Goal: Task Accomplishment & Management: Complete application form

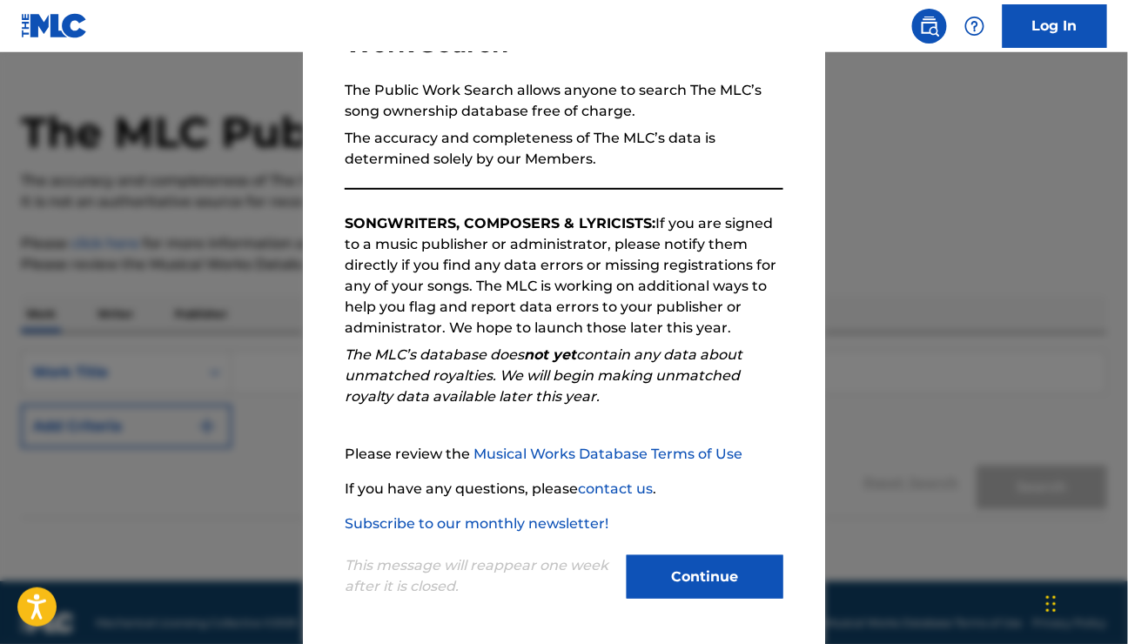
scroll to position [56, 0]
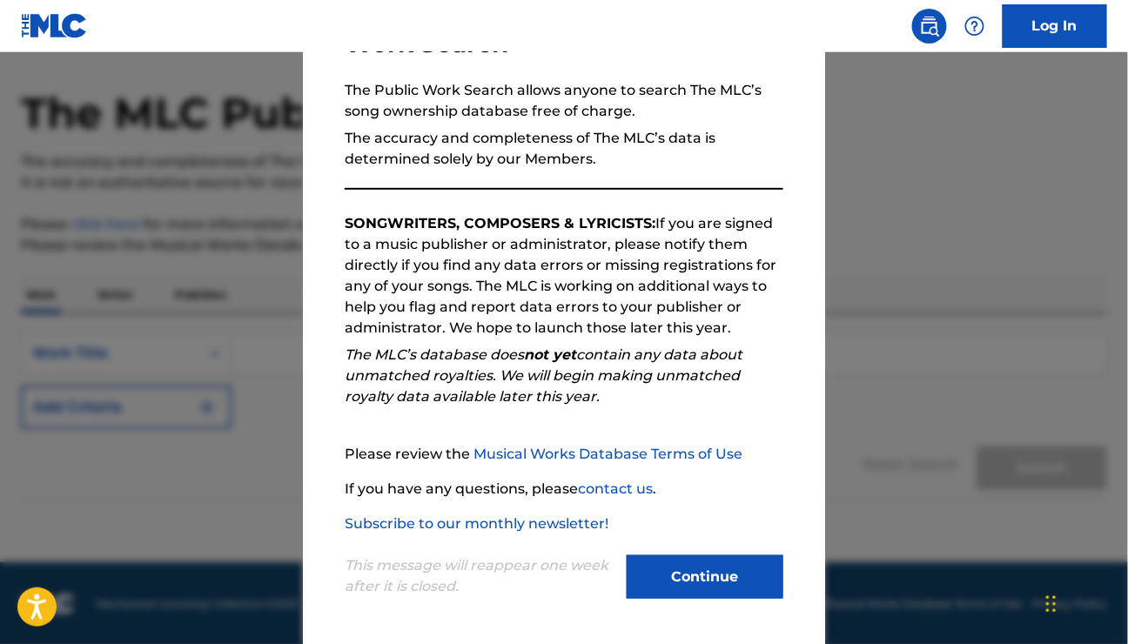
click at [698, 587] on button "Continue" at bounding box center [705, 577] width 157 height 44
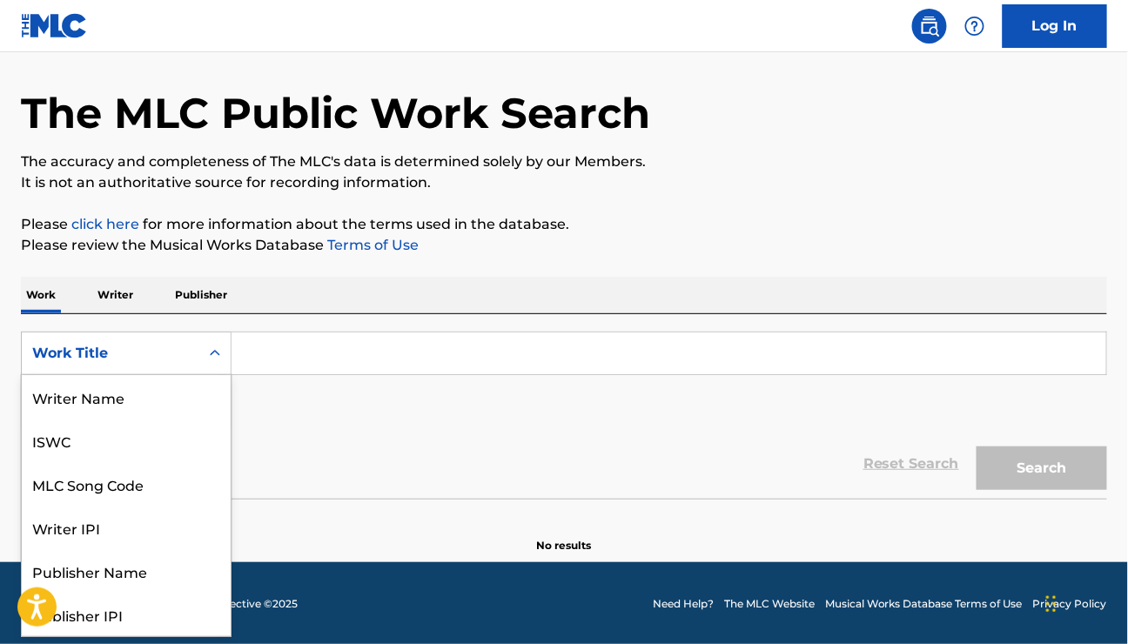
click at [71, 351] on div "Work Title" at bounding box center [110, 353] width 157 height 21
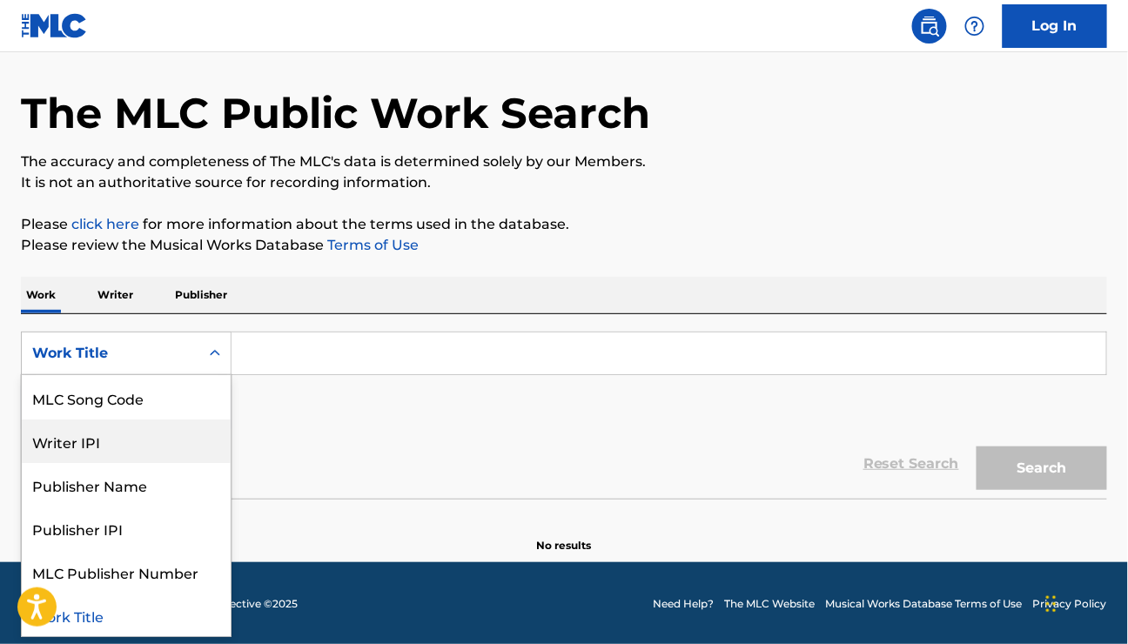
click at [83, 440] on div "Writer IPI" at bounding box center [126, 441] width 209 height 44
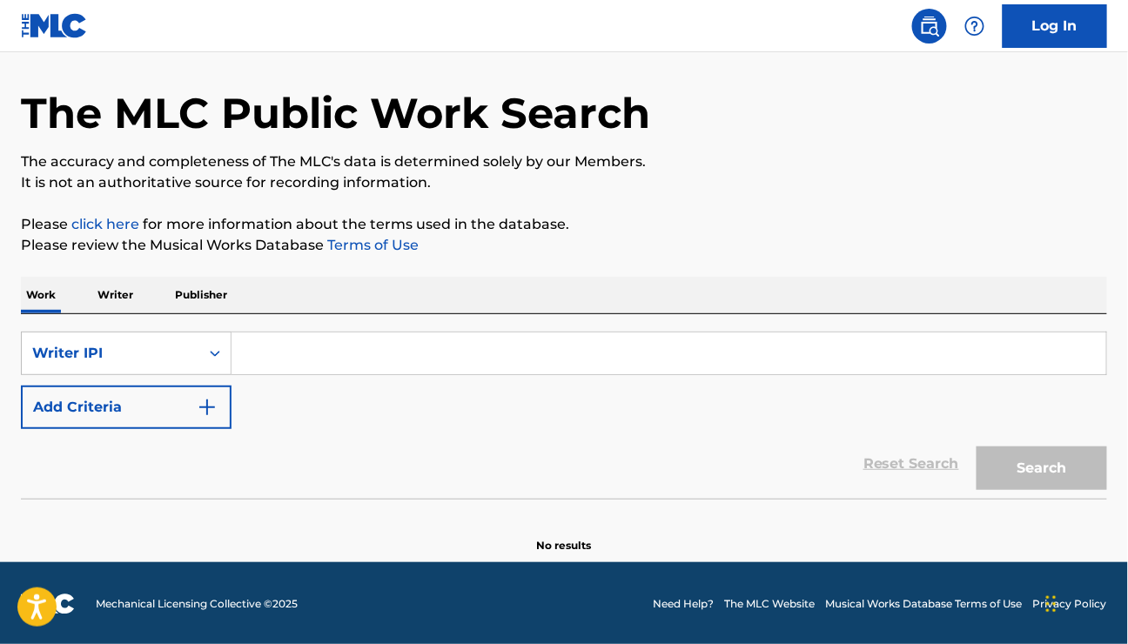
click at [99, 414] on button "Add Criteria" at bounding box center [126, 408] width 211 height 44
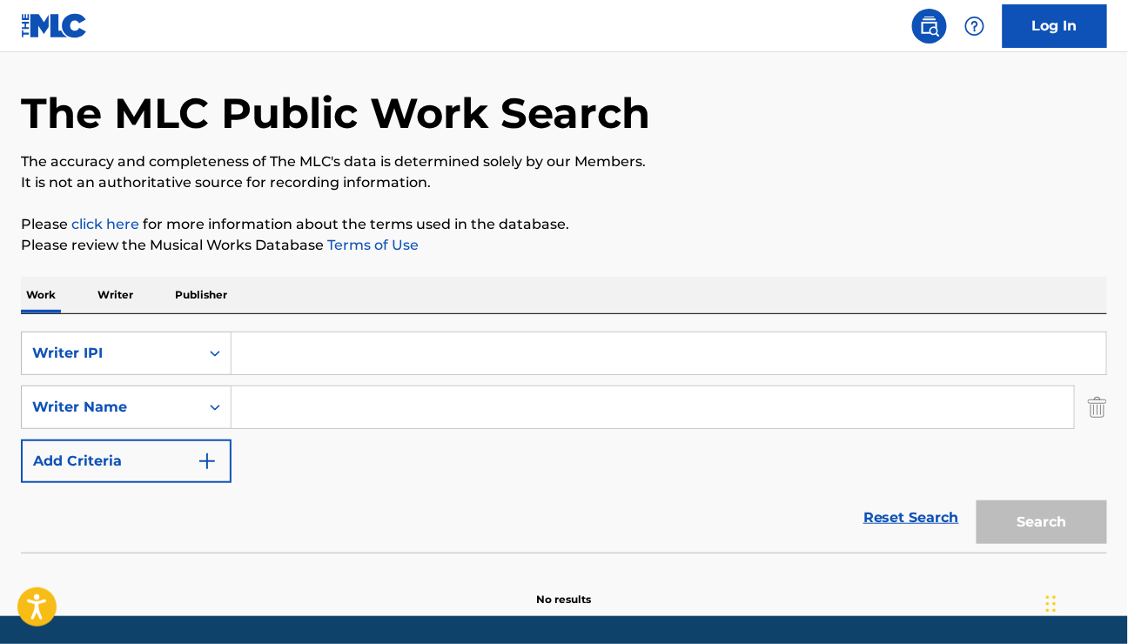
click at [1101, 410] on img "Search Form" at bounding box center [1097, 408] width 19 height 44
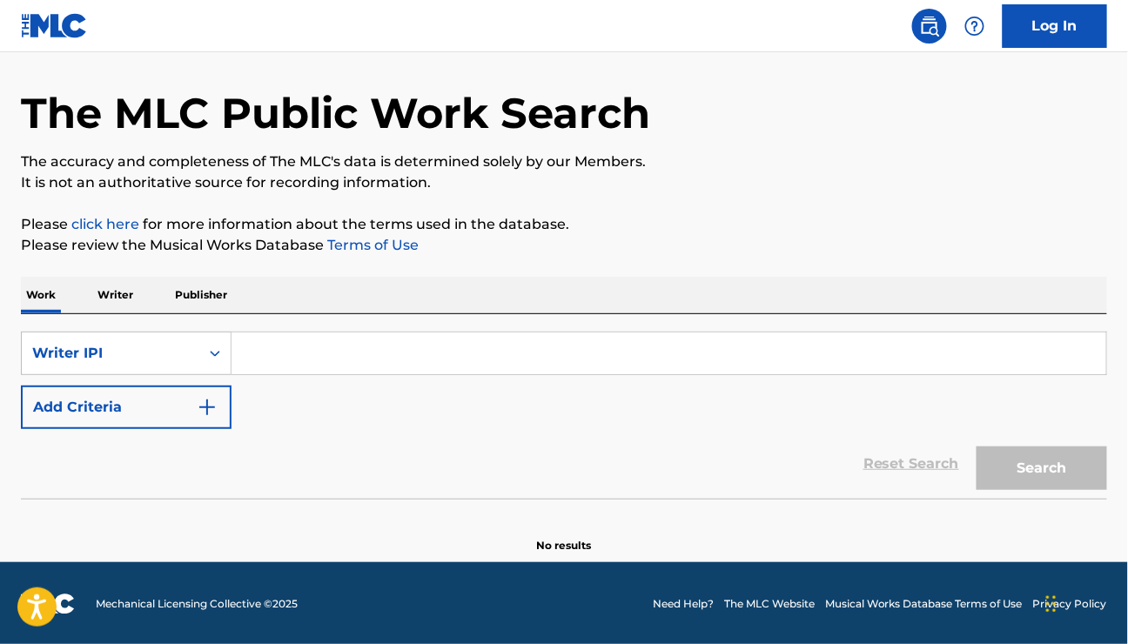
click at [488, 352] on input "Search Form" at bounding box center [669, 353] width 875 height 42
click at [210, 353] on icon "Search Form" at bounding box center [214, 353] width 17 height 17
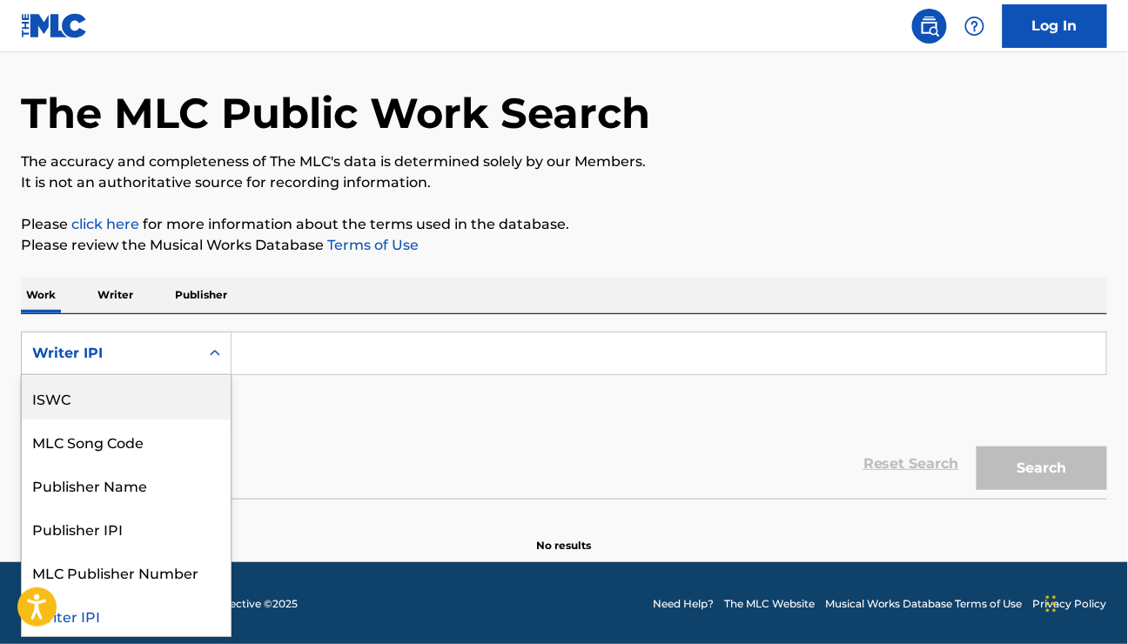
click at [261, 340] on input "Search Form" at bounding box center [669, 353] width 875 height 42
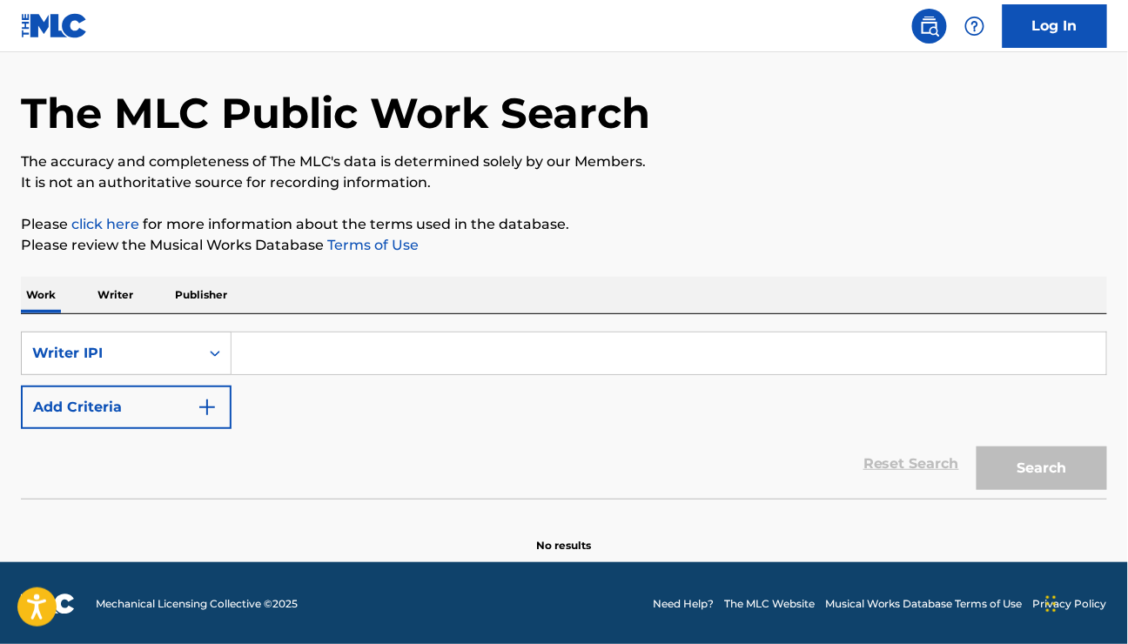
paste input "682996676"
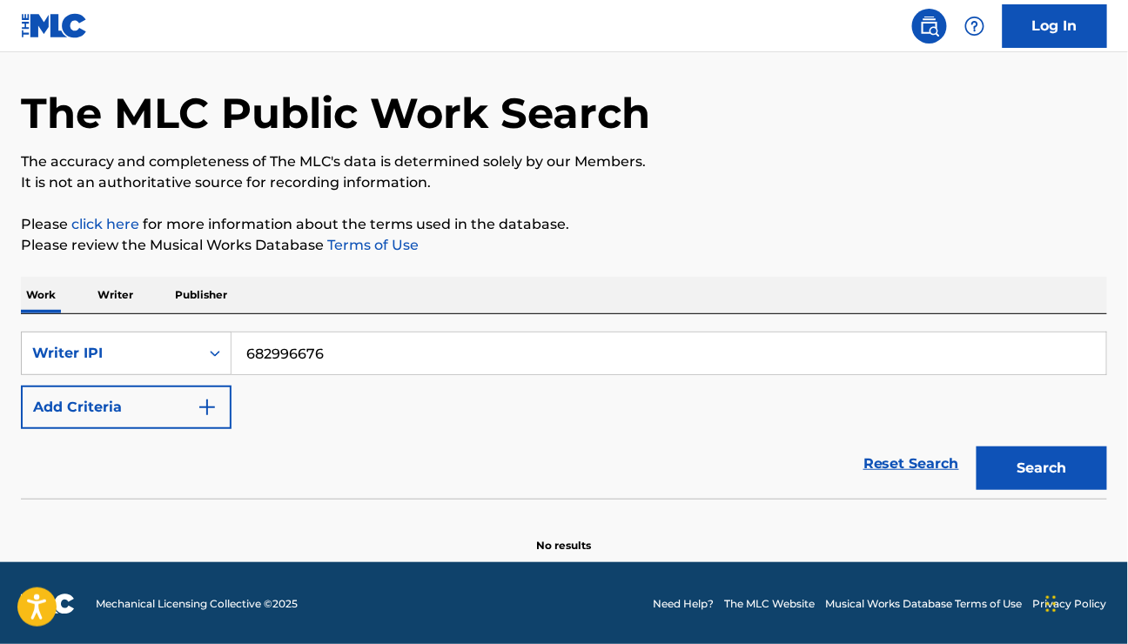
type input "682996676"
click at [1027, 465] on button "Search" at bounding box center [1041, 468] width 131 height 44
click at [114, 295] on p "Writer" at bounding box center [115, 295] width 46 height 37
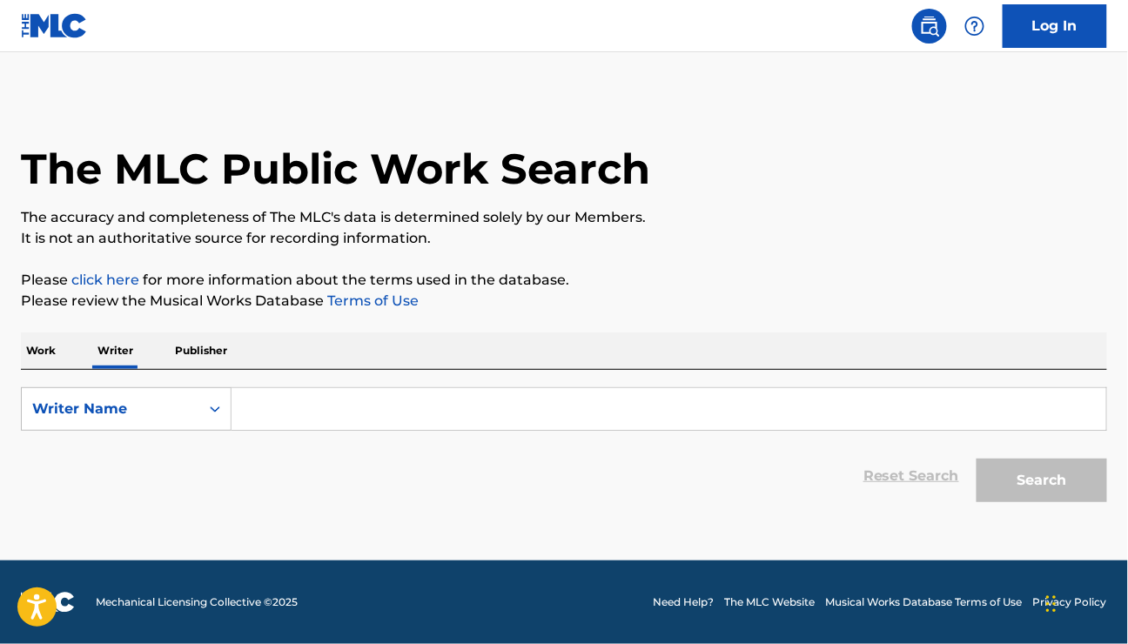
click at [270, 404] on input "Search Form" at bounding box center [669, 409] width 875 height 42
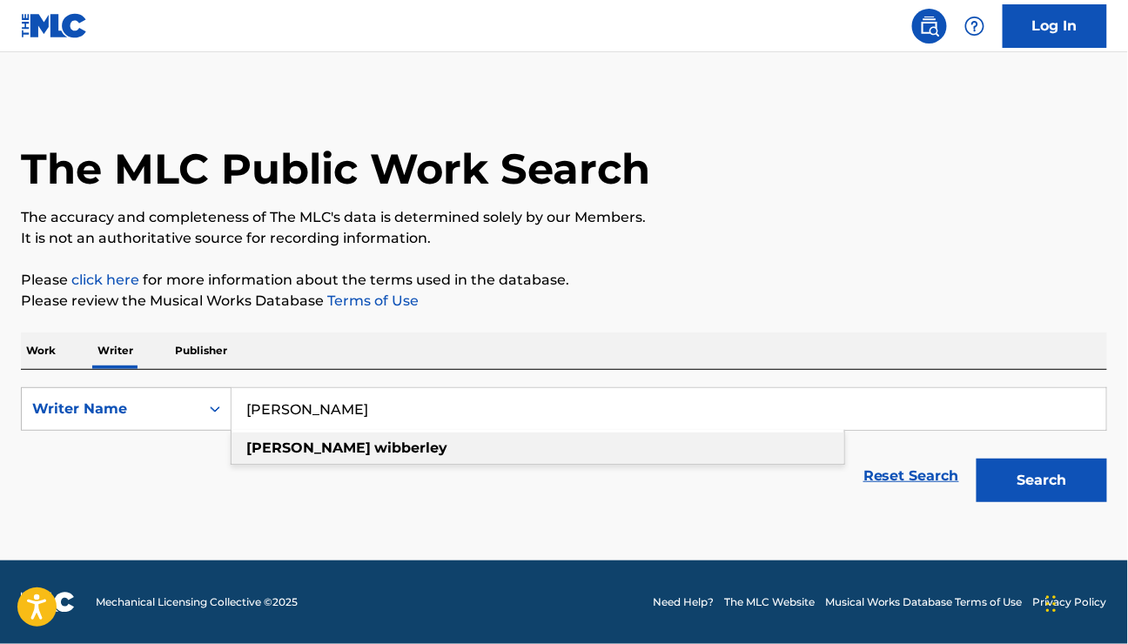
click at [371, 453] on span "Search Form" at bounding box center [372, 448] width 3 height 17
type input "[PERSON_NAME]"
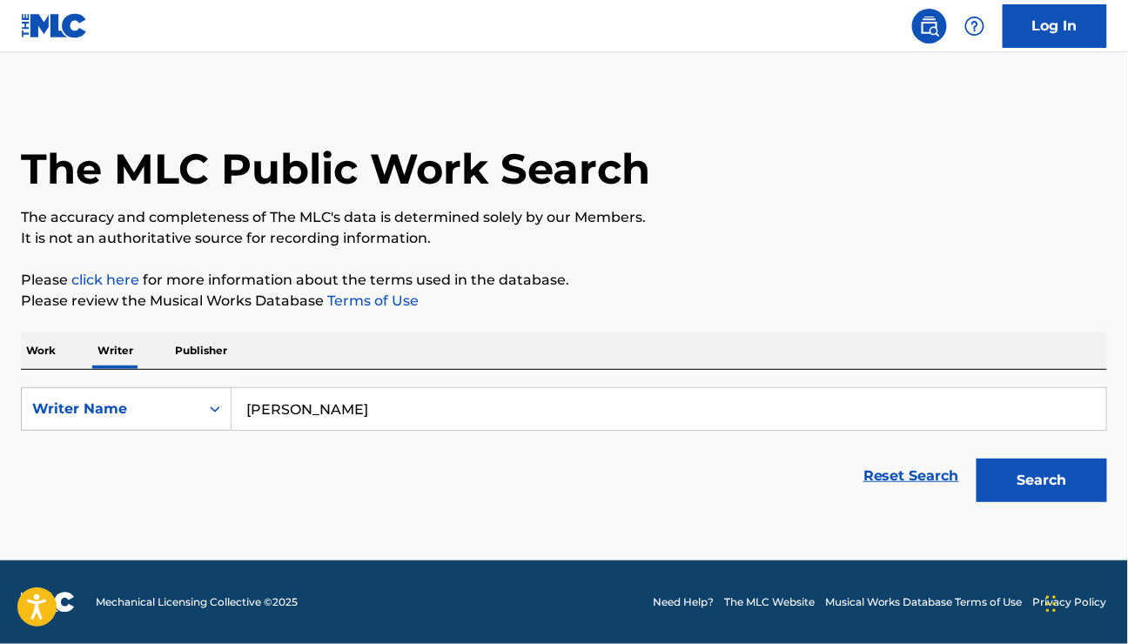
click at [1027, 481] on button "Search" at bounding box center [1041, 481] width 131 height 44
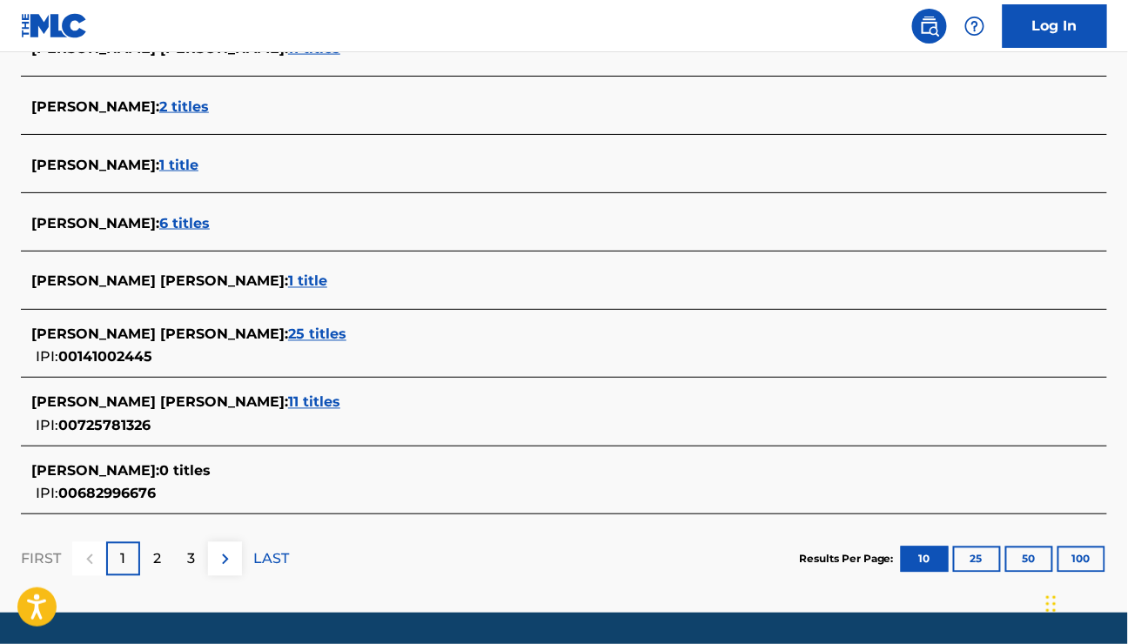
scroll to position [696, 0]
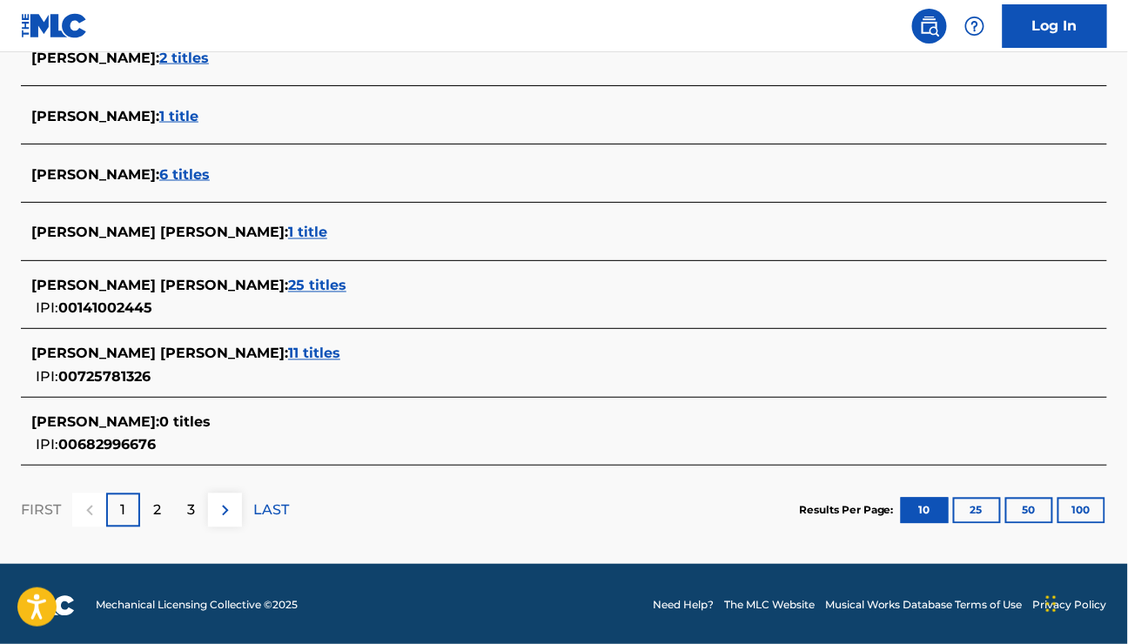
click at [143, 421] on span "PETER WIBBERLEY :" at bounding box center [95, 422] width 128 height 17
click at [159, 505] on p "2" at bounding box center [157, 510] width 8 height 21
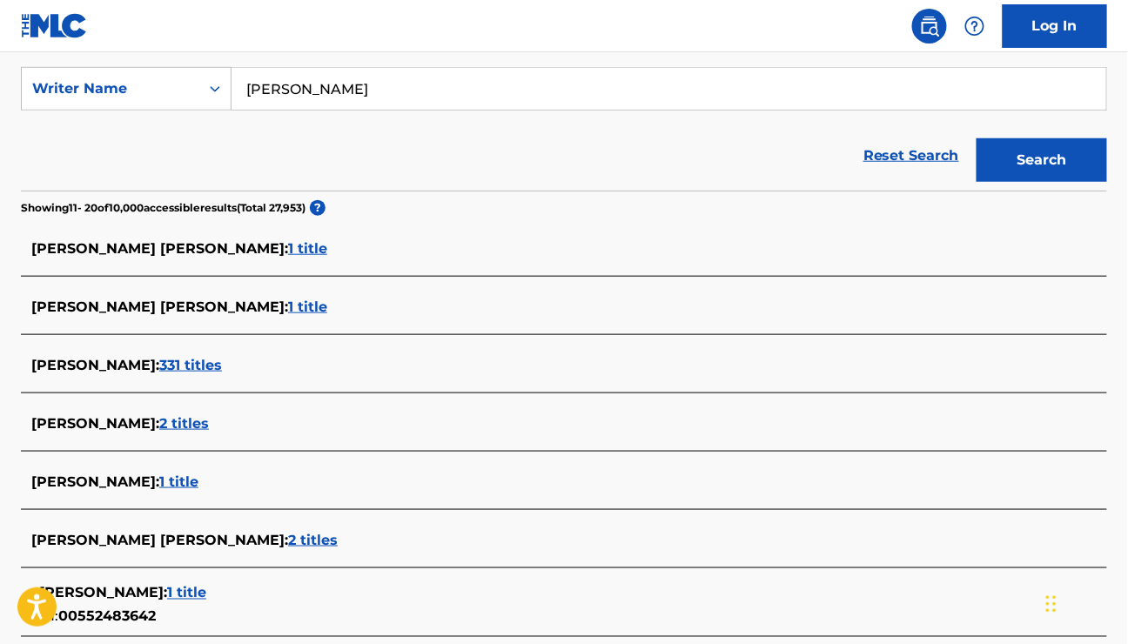
scroll to position [146, 0]
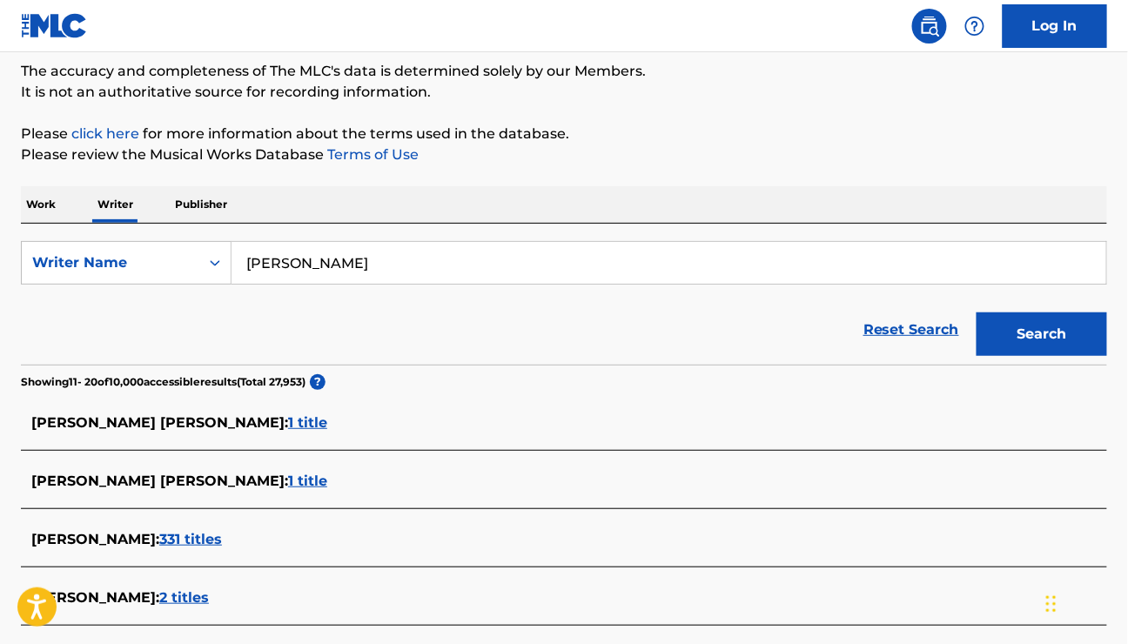
click at [1063, 332] on button "Search" at bounding box center [1041, 334] width 131 height 44
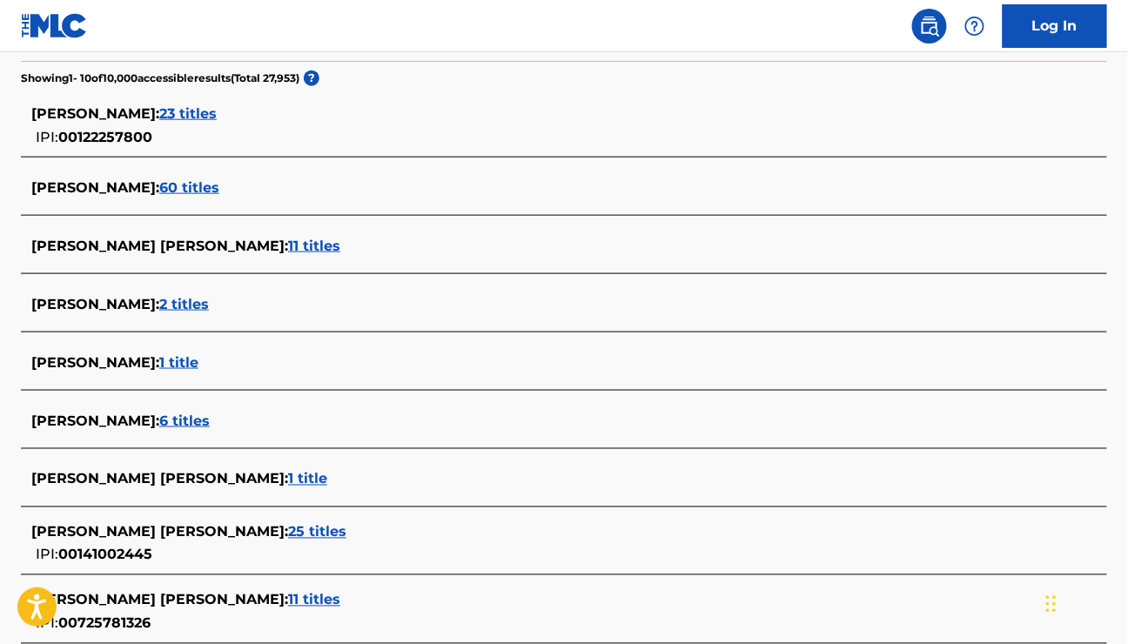
scroll to position [581, 0]
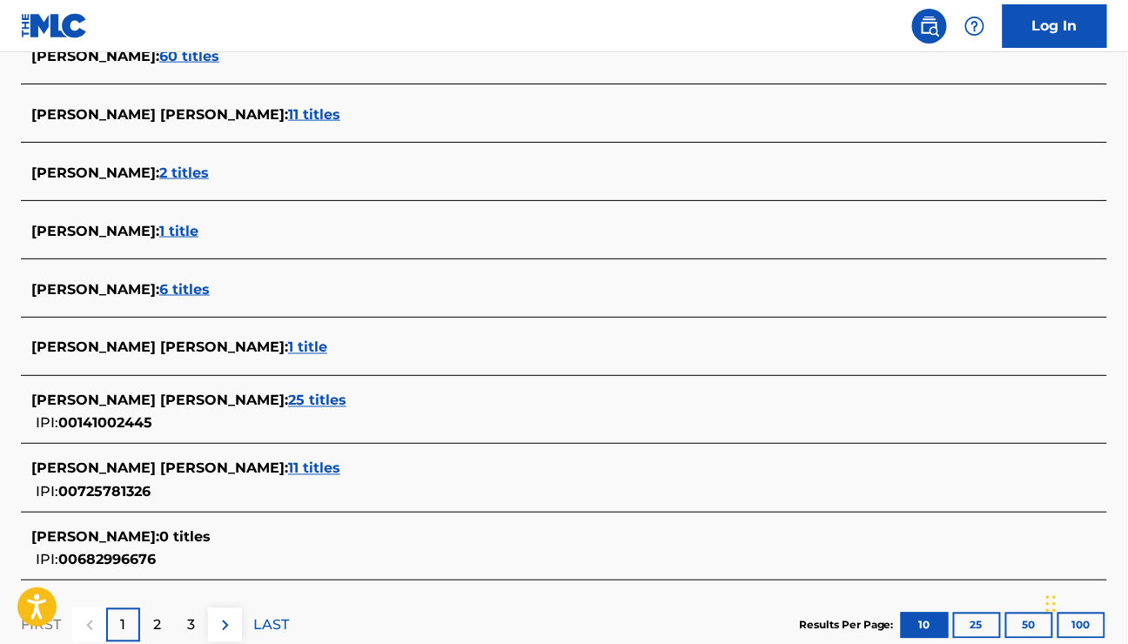
click at [288, 469] on span "11 titles" at bounding box center [314, 468] width 52 height 17
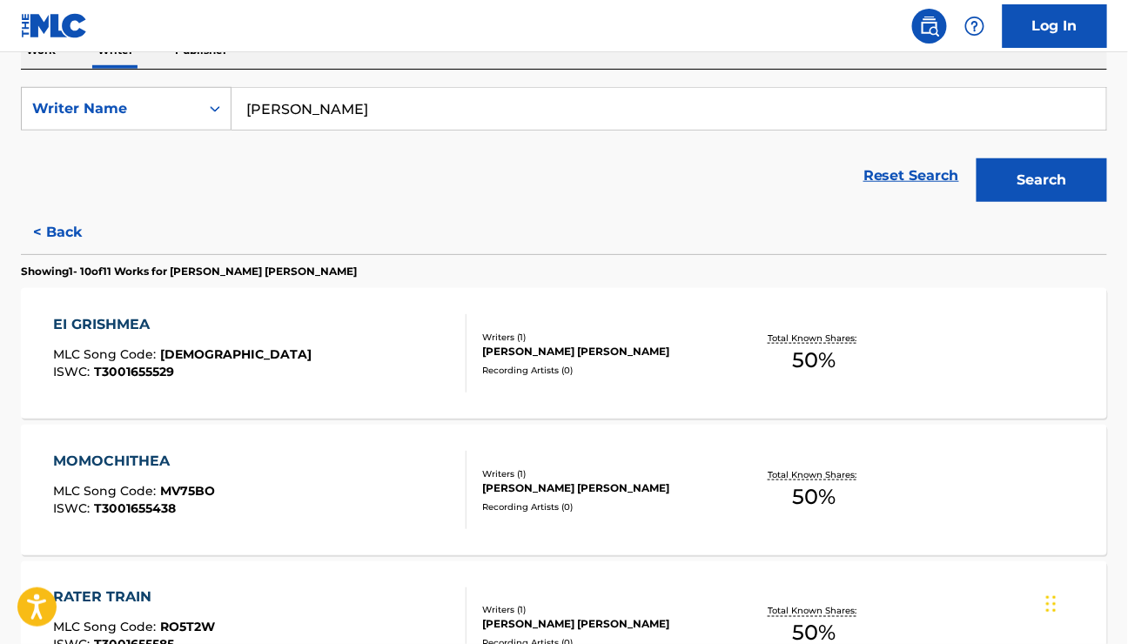
scroll to position [233, 0]
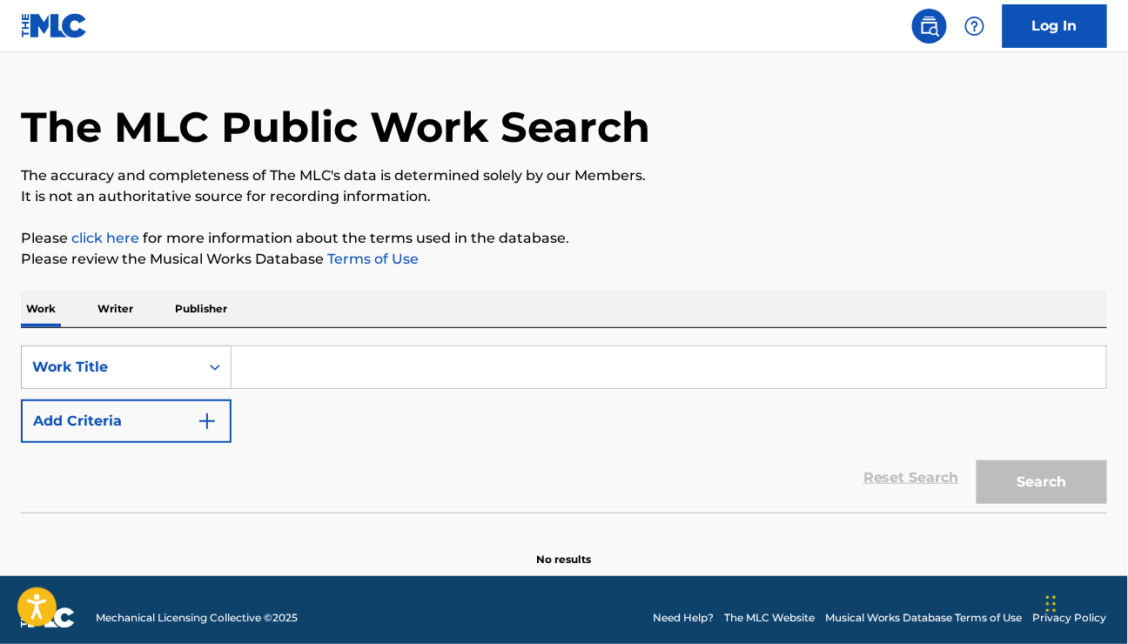
click at [209, 389] on div "Work Title" at bounding box center [126, 368] width 211 height 44
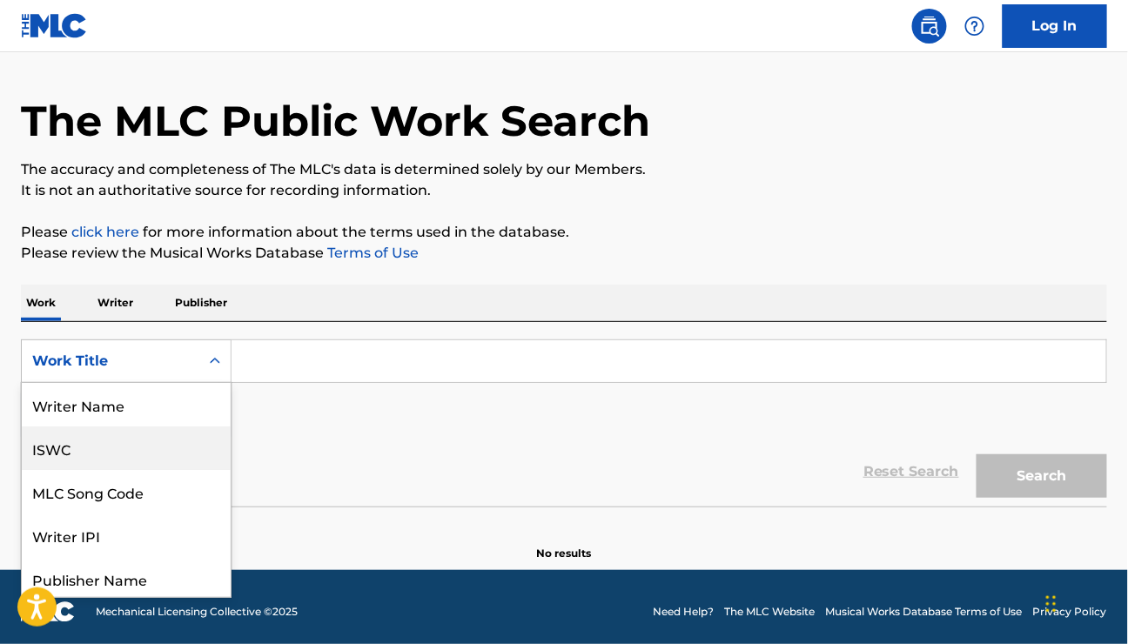
click at [114, 436] on div "ISWC" at bounding box center [126, 448] width 209 height 44
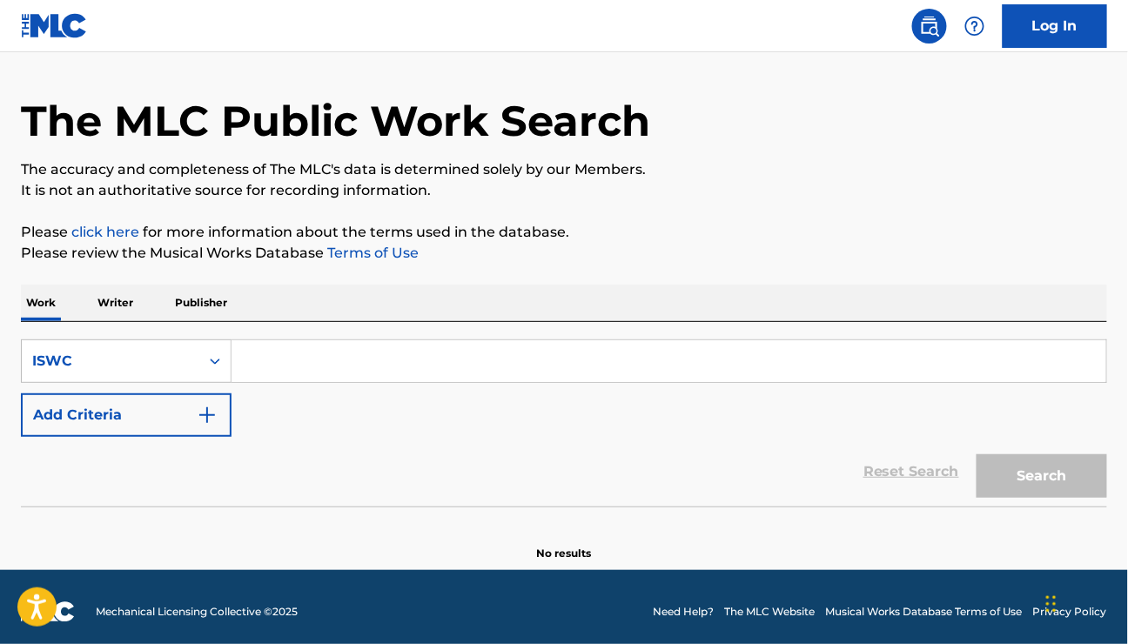
click at [286, 358] on input "Search Form" at bounding box center [669, 361] width 875 height 42
paste input "T-333984178-6"
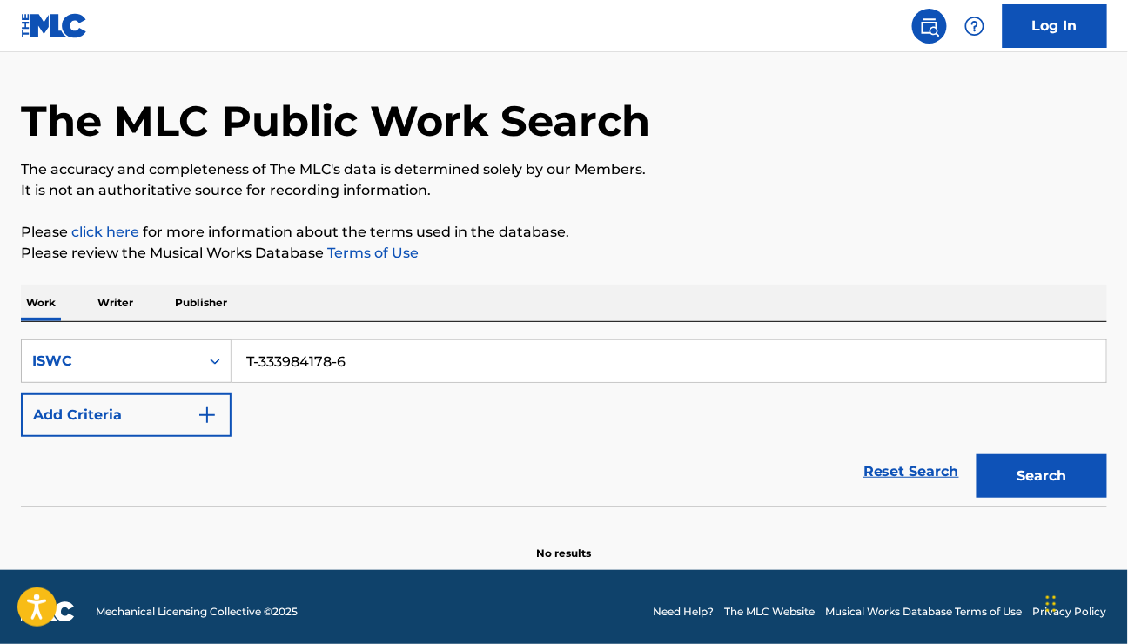
click at [1013, 479] on button "Search" at bounding box center [1041, 476] width 131 height 44
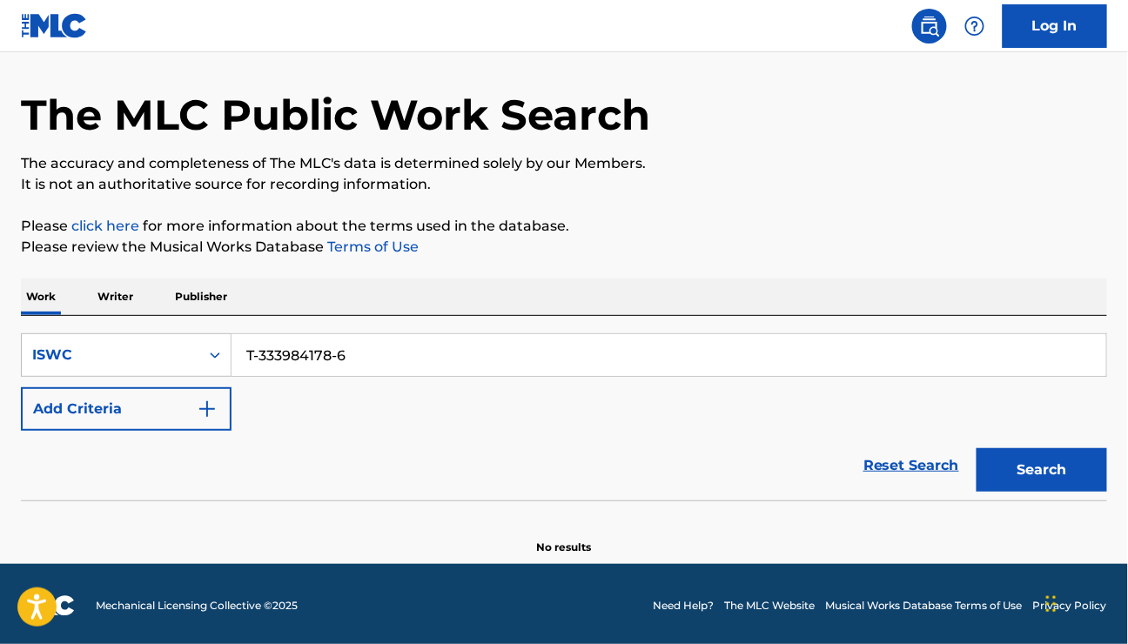
scroll to position [56, 0]
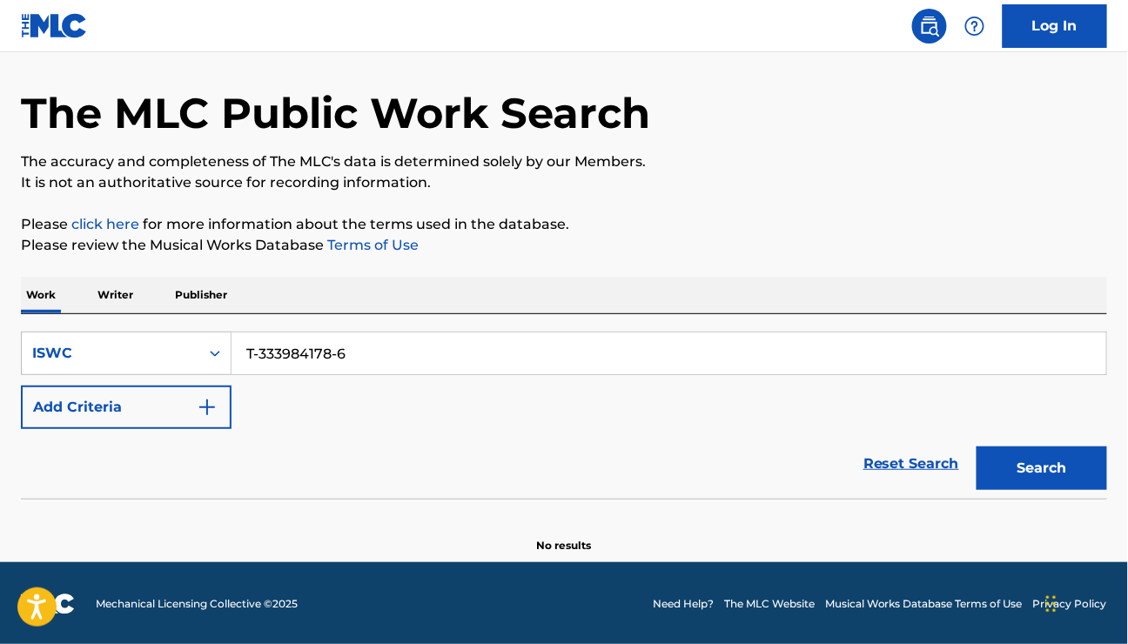
click at [257, 358] on input "T-333984178-6" at bounding box center [669, 353] width 875 height 42
type input "T3339841786"
click at [1038, 479] on button "Search" at bounding box center [1041, 468] width 131 height 44
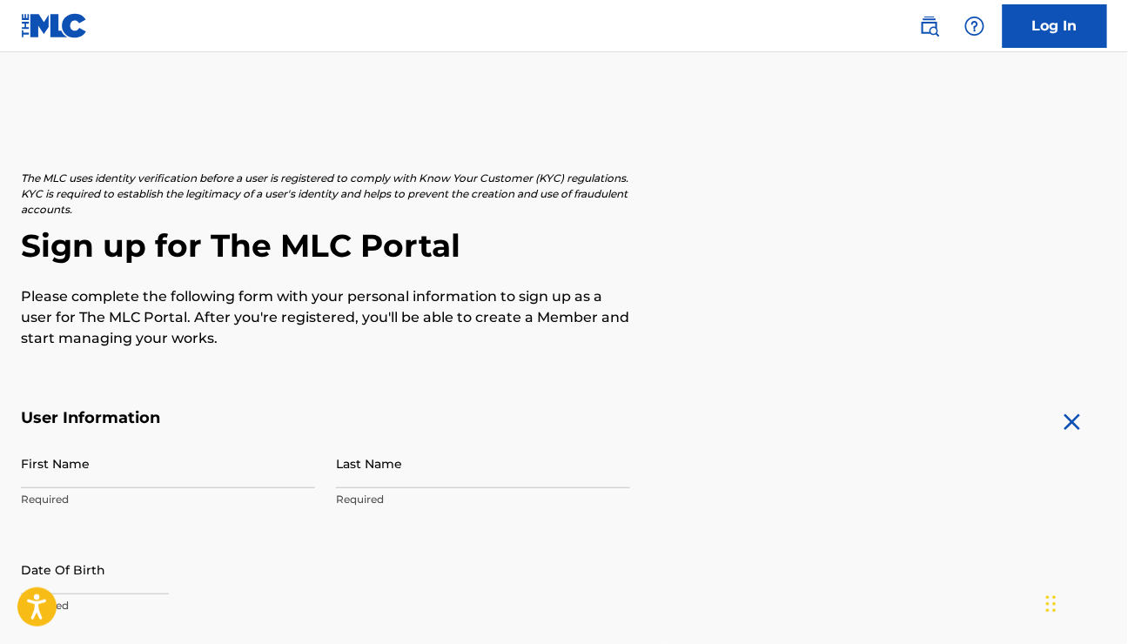
click at [73, 460] on input "First Name" at bounding box center [168, 464] width 294 height 50
type input "[PERSON_NAME]"
click at [427, 477] on input "Last Name" at bounding box center [483, 464] width 294 height 50
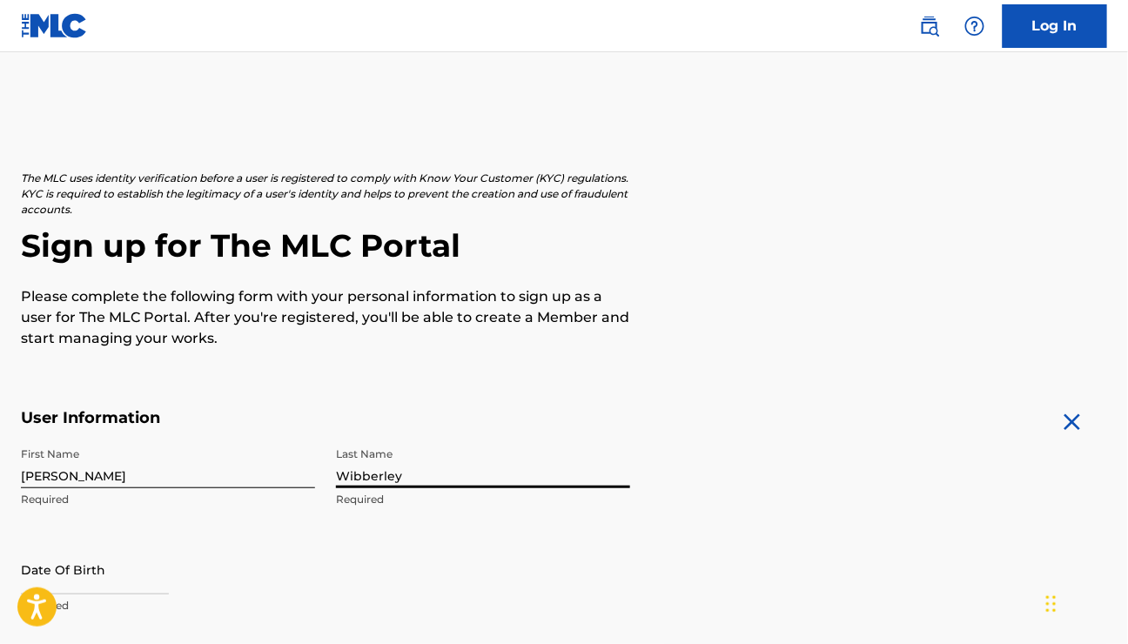
scroll to position [174, 0]
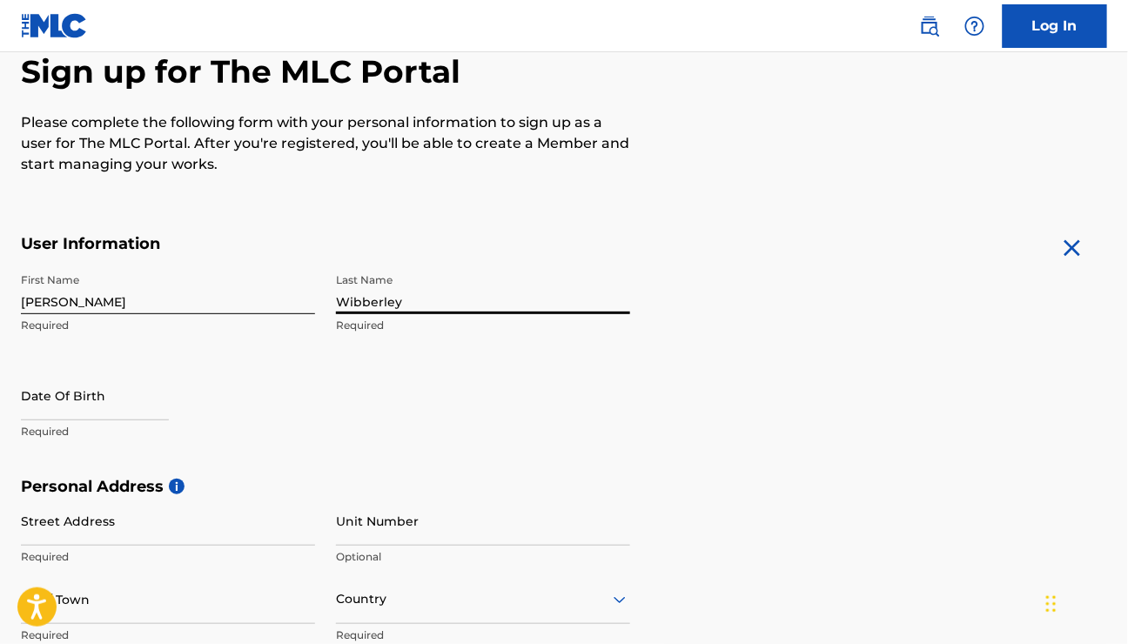
type input "Wibberley"
click at [148, 413] on input "text" at bounding box center [95, 396] width 148 height 50
select select "8"
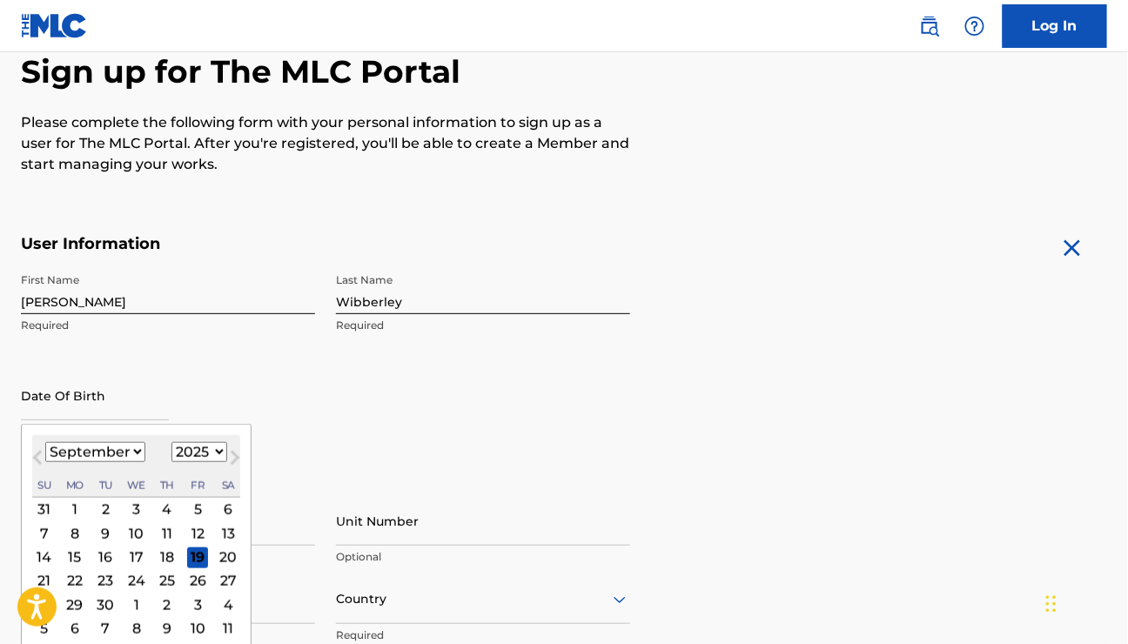
click at [212, 452] on select "1900 1901 1902 1903 1904 1905 1906 1907 1908 1909 1910 1911 1912 1913 1914 1915…" at bounding box center [199, 452] width 56 height 20
select select "1957"
click at [171, 442] on select "1900 1901 1902 1903 1904 1905 1906 1907 1908 1909 1910 1911 1912 1913 1914 1915…" at bounding box center [199, 452] width 56 height 20
click at [130, 450] on select "January February March April May June July August September October November De…" at bounding box center [95, 452] width 100 height 20
select select "3"
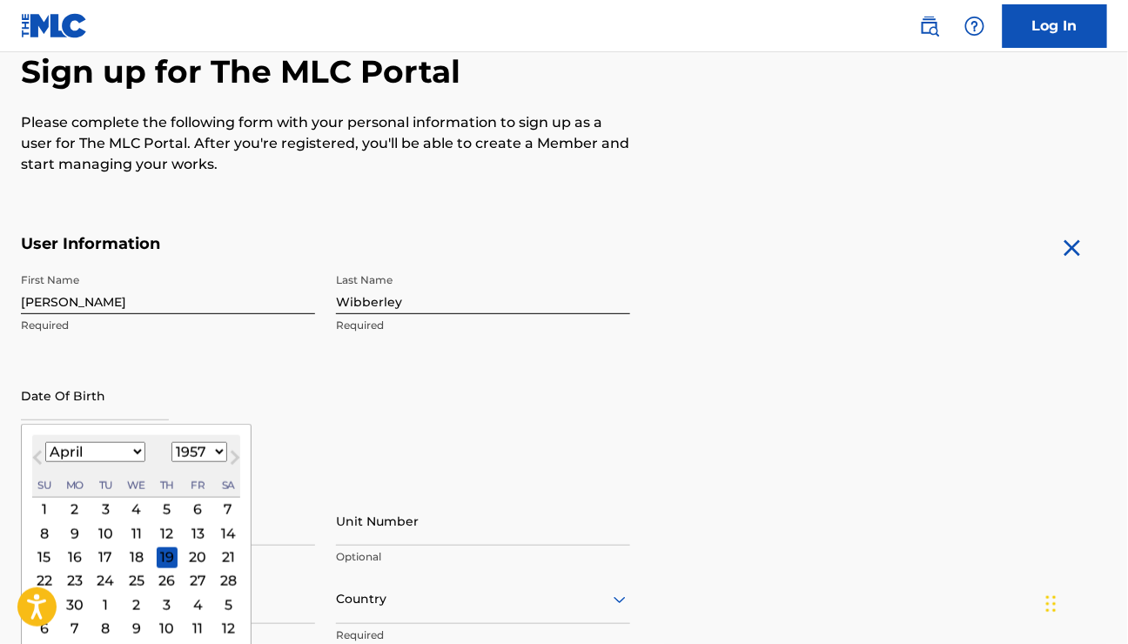
click at [45, 442] on select "January February March April May June July August September October November De…" at bounding box center [95, 452] width 100 height 20
click at [41, 575] on div "21" at bounding box center [44, 580] width 21 height 21
type input "April 21 1957"
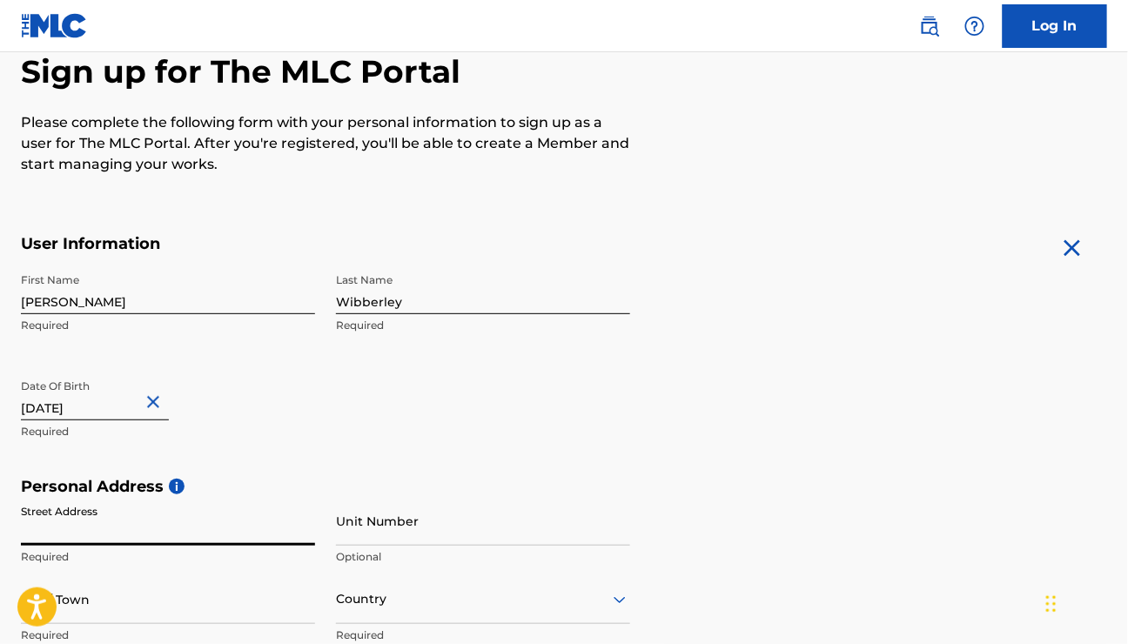
click at [71, 527] on input "Street Address" at bounding box center [168, 521] width 294 height 50
type input "2"
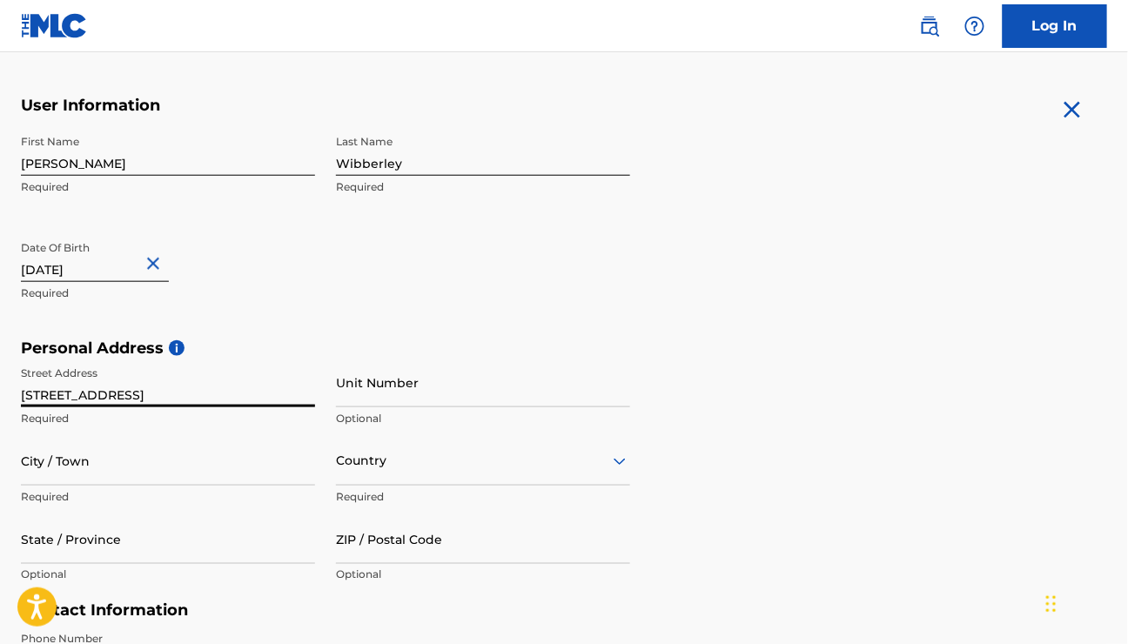
scroll to position [348, 0]
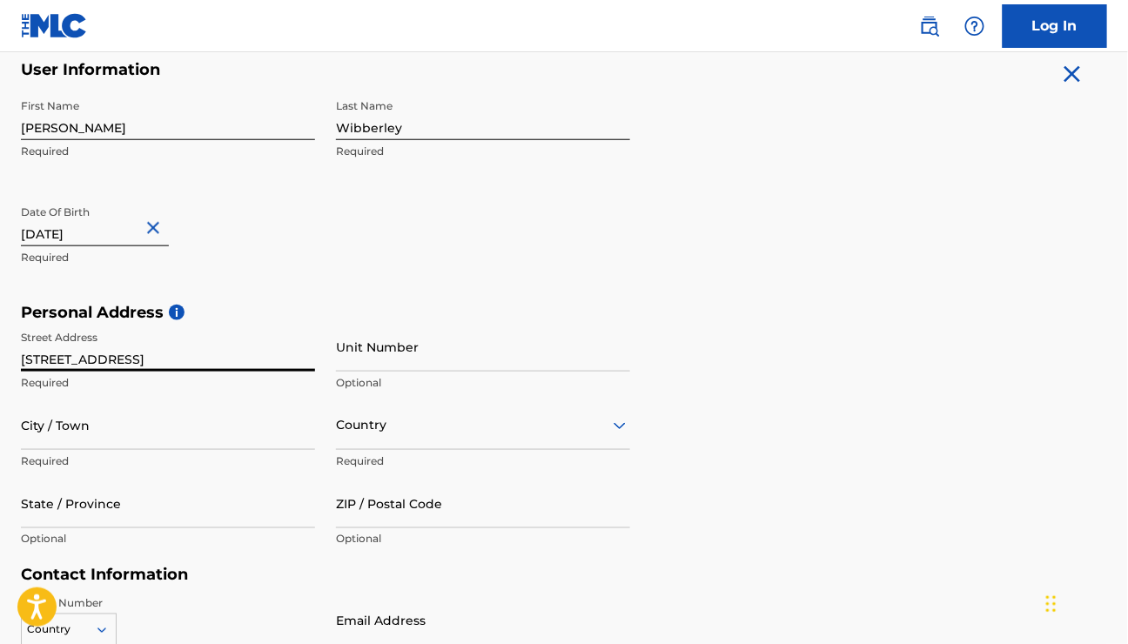
type input "34 Fleetwing road"
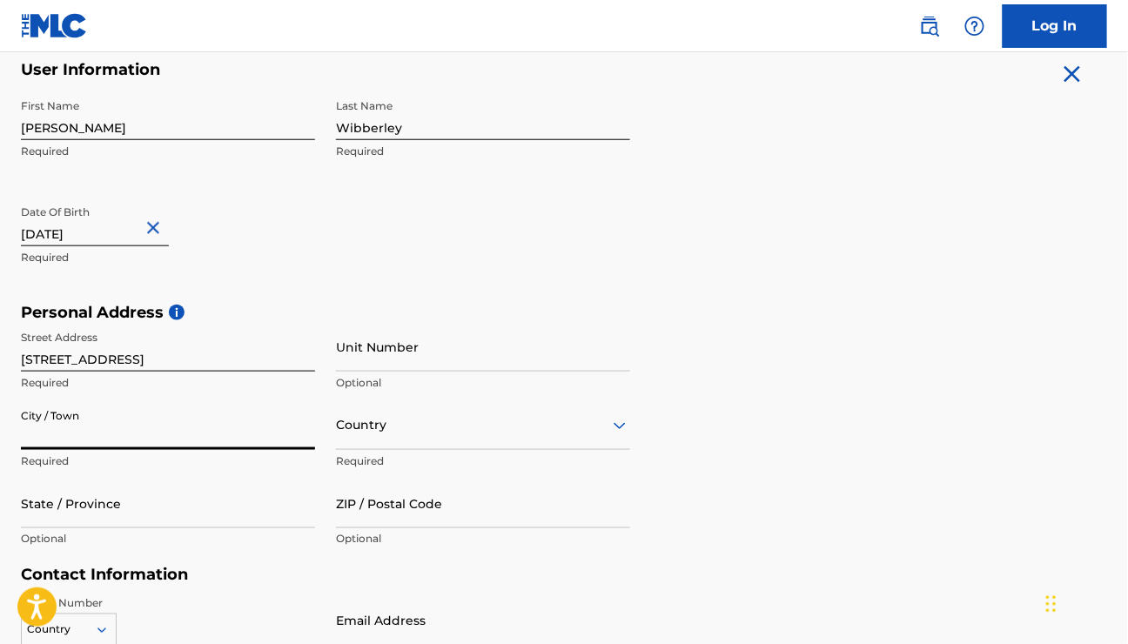
click at [193, 416] on input "City / Town" at bounding box center [168, 425] width 294 height 50
type input "Parham"
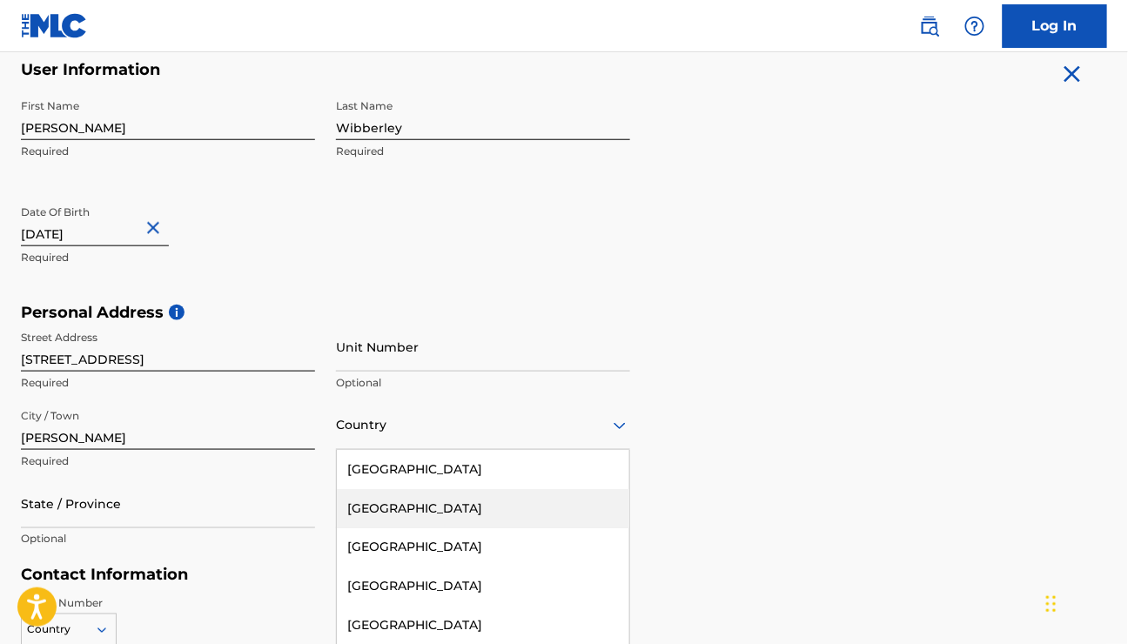
scroll to position [415, 0]
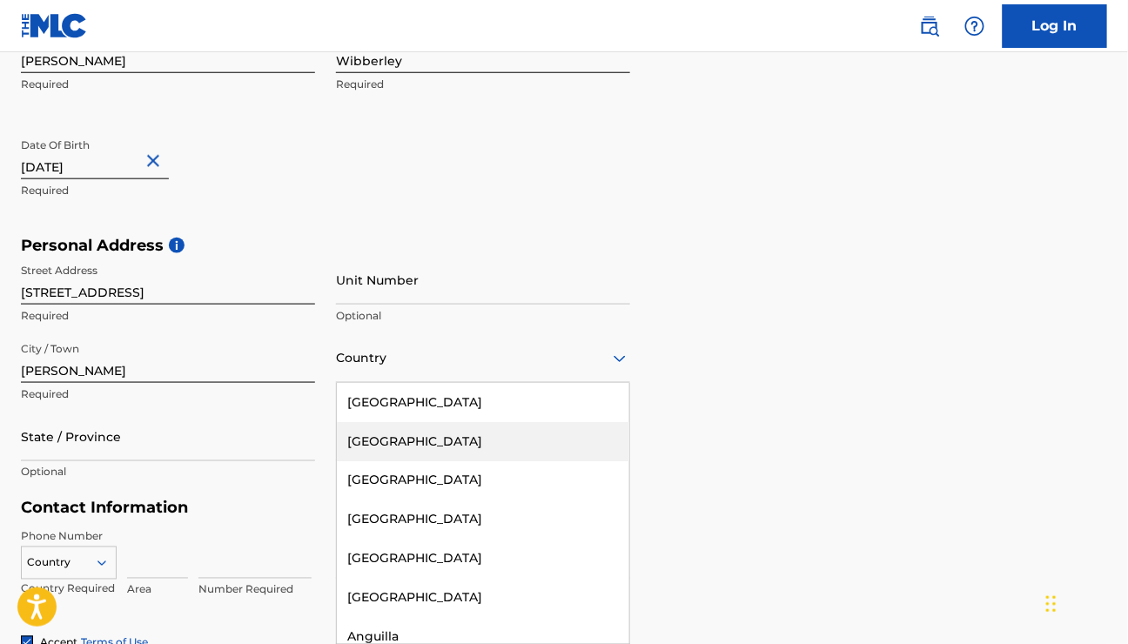
click at [401, 383] on div "223 results available. Use Up and Down to choose options, press Enter to select…" at bounding box center [483, 358] width 294 height 50
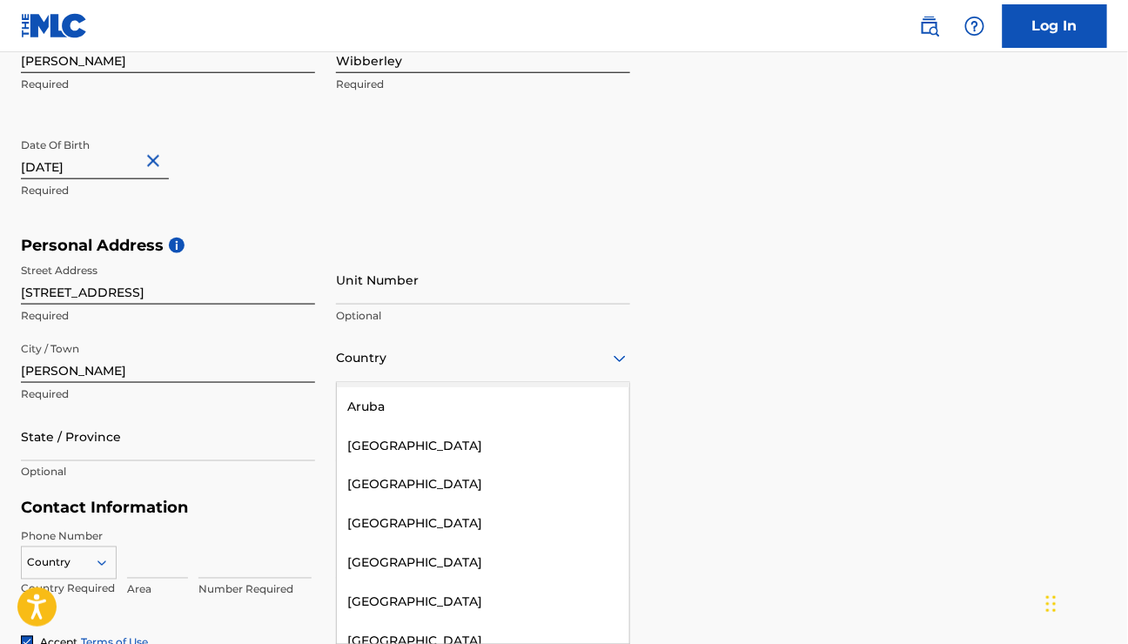
scroll to position [434, 0]
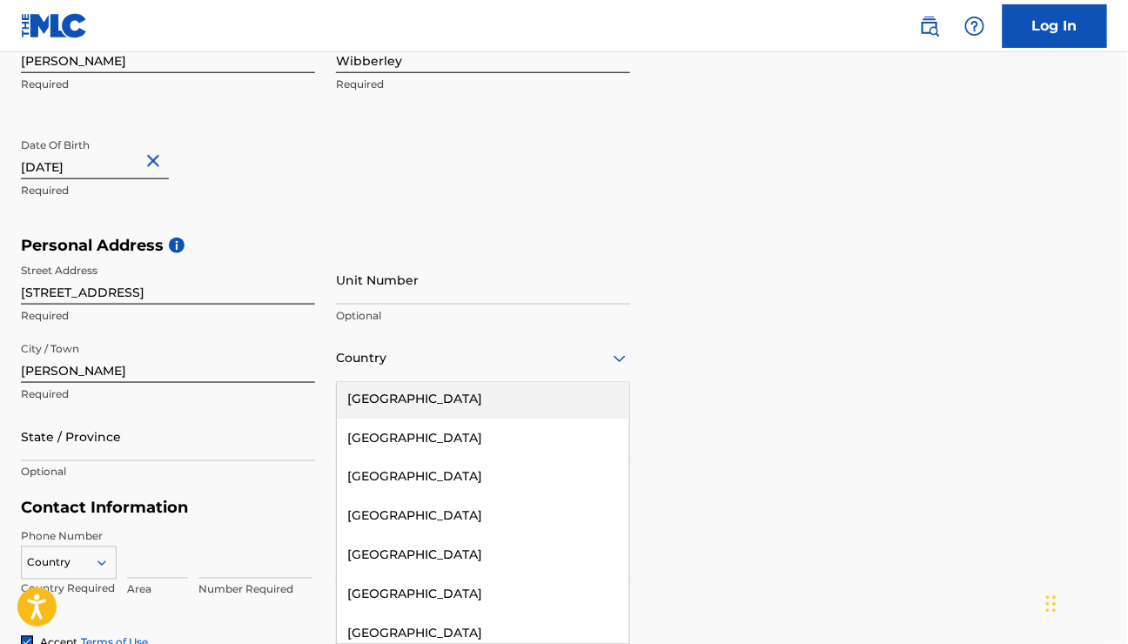
click at [399, 399] on div "Australia" at bounding box center [483, 398] width 292 height 39
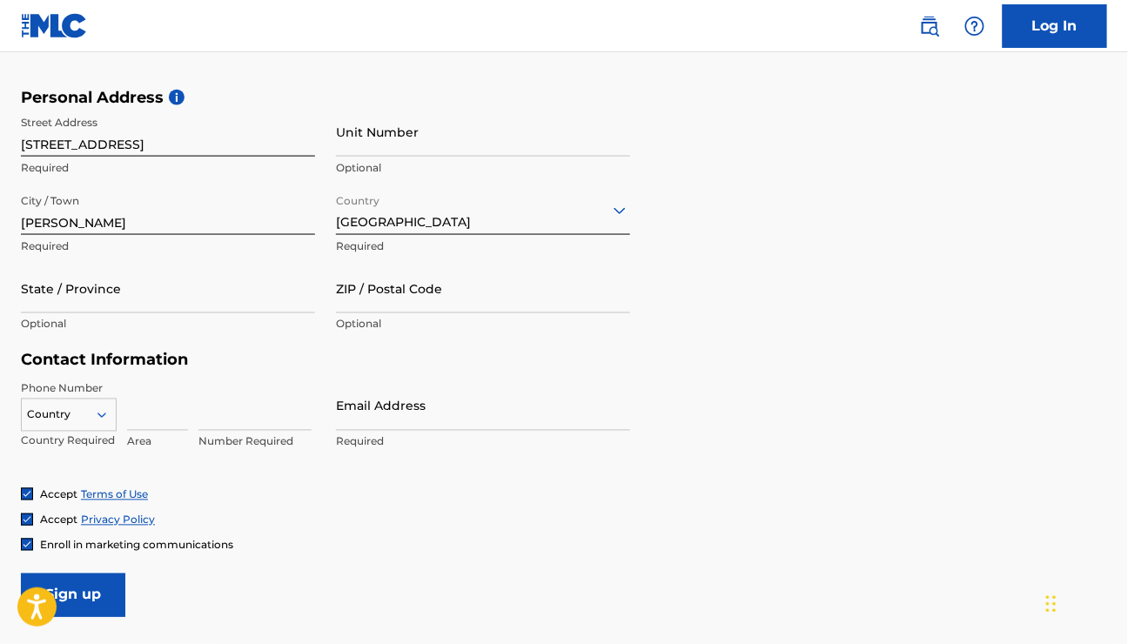
scroll to position [589, 0]
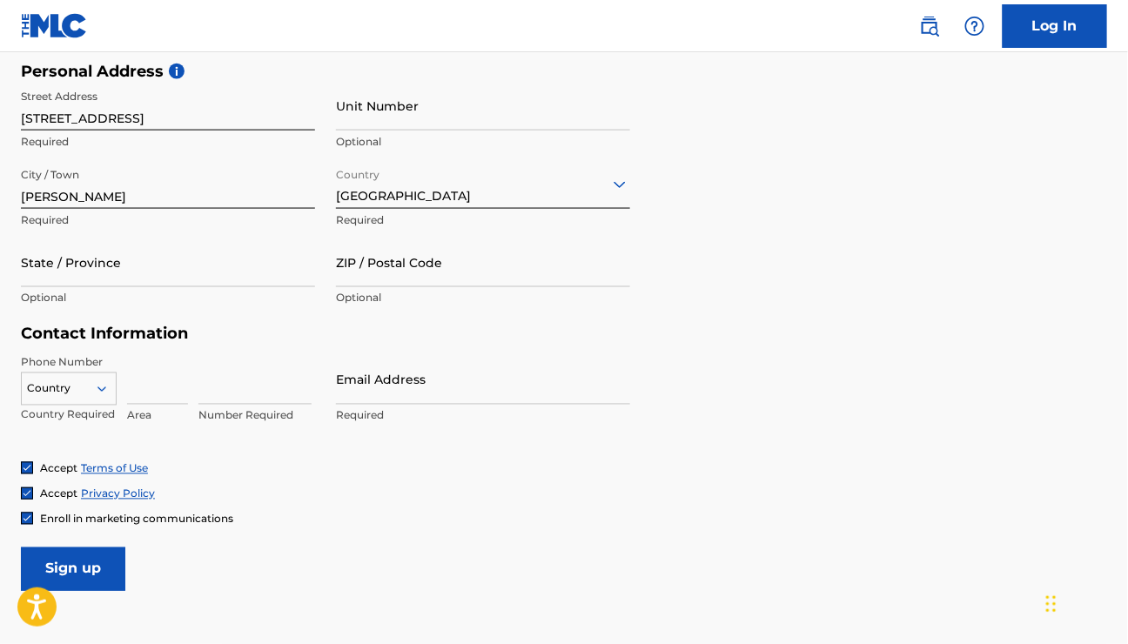
click at [425, 393] on input "Email Address" at bounding box center [483, 380] width 294 height 50
type input "petewibb@gmail.com"
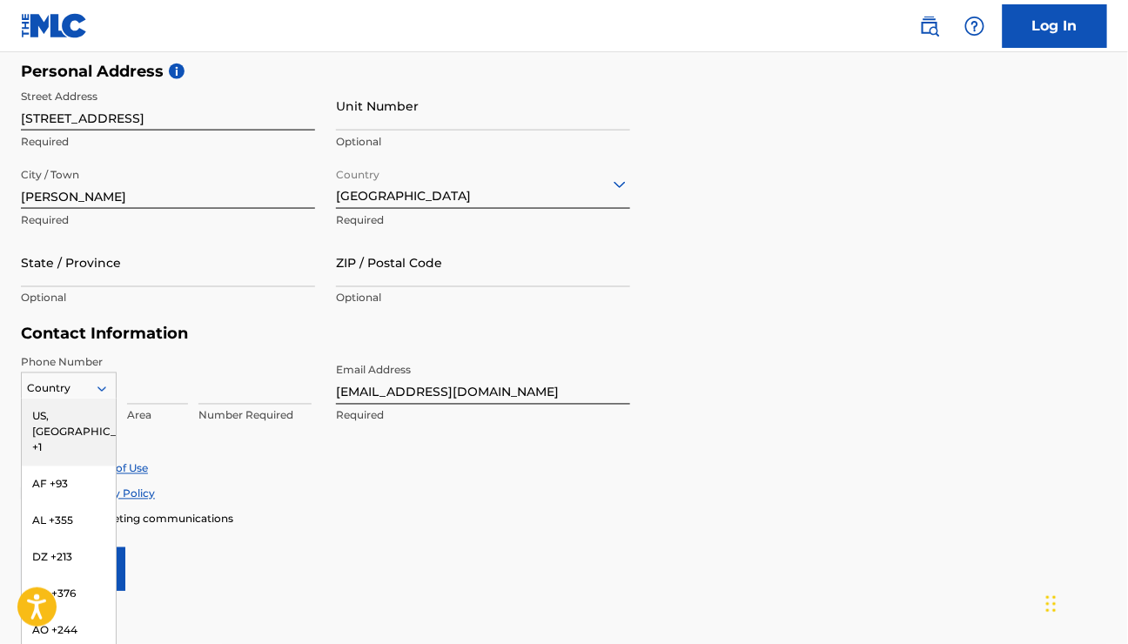
scroll to position [605, 0]
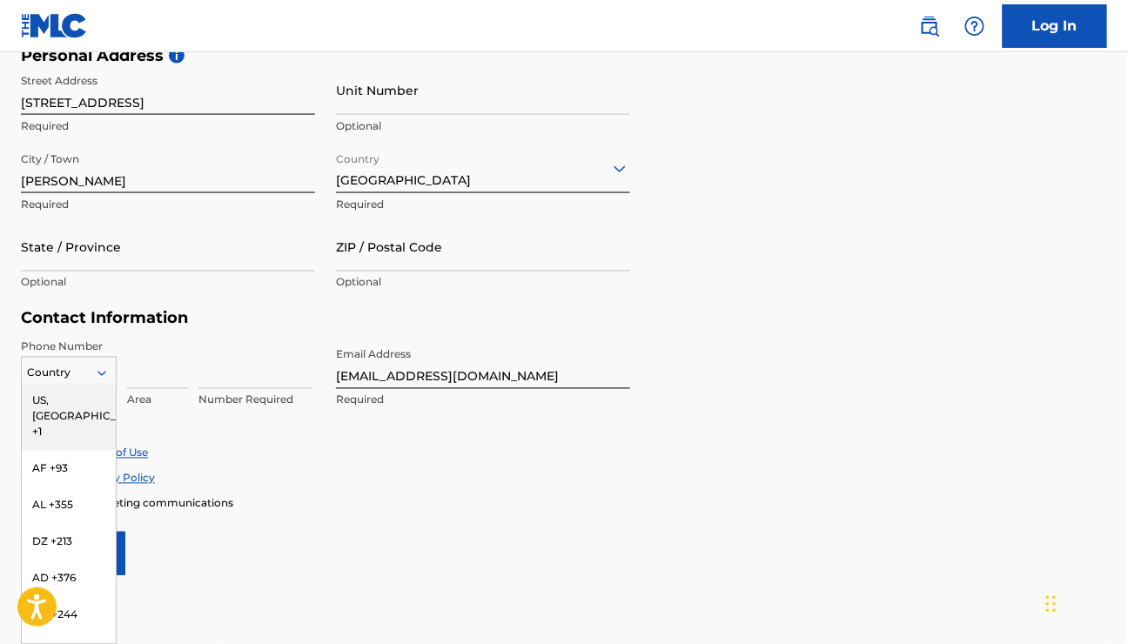
click at [101, 383] on div "216 results available. Use Up and Down to choose options, press Enter to select…" at bounding box center [69, 370] width 96 height 26
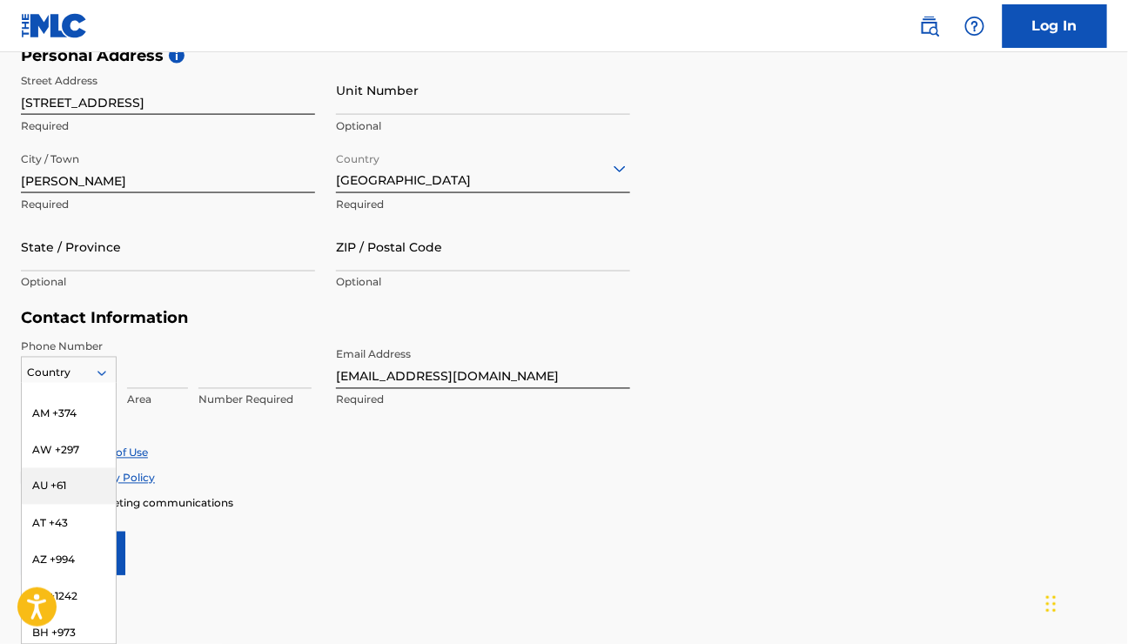
click at [74, 468] on div "AU +61" at bounding box center [69, 486] width 94 height 37
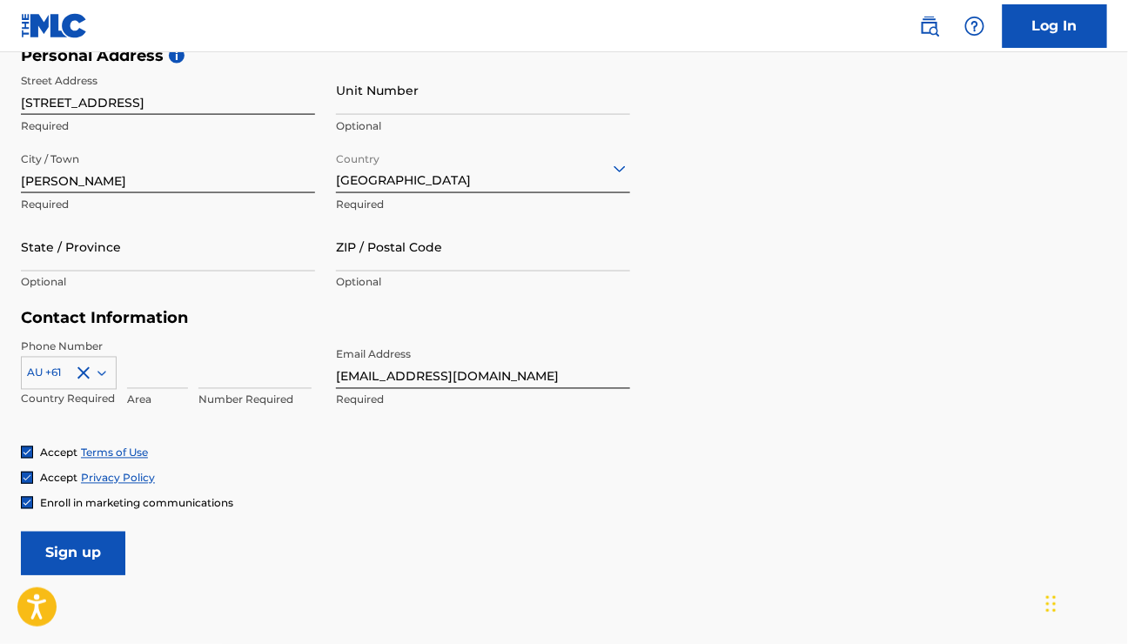
click at [166, 379] on input at bounding box center [157, 364] width 61 height 50
click at [137, 379] on input "0468" at bounding box center [157, 364] width 61 height 50
type input "468"
click at [222, 378] on input at bounding box center [254, 364] width 113 height 50
type input "484467"
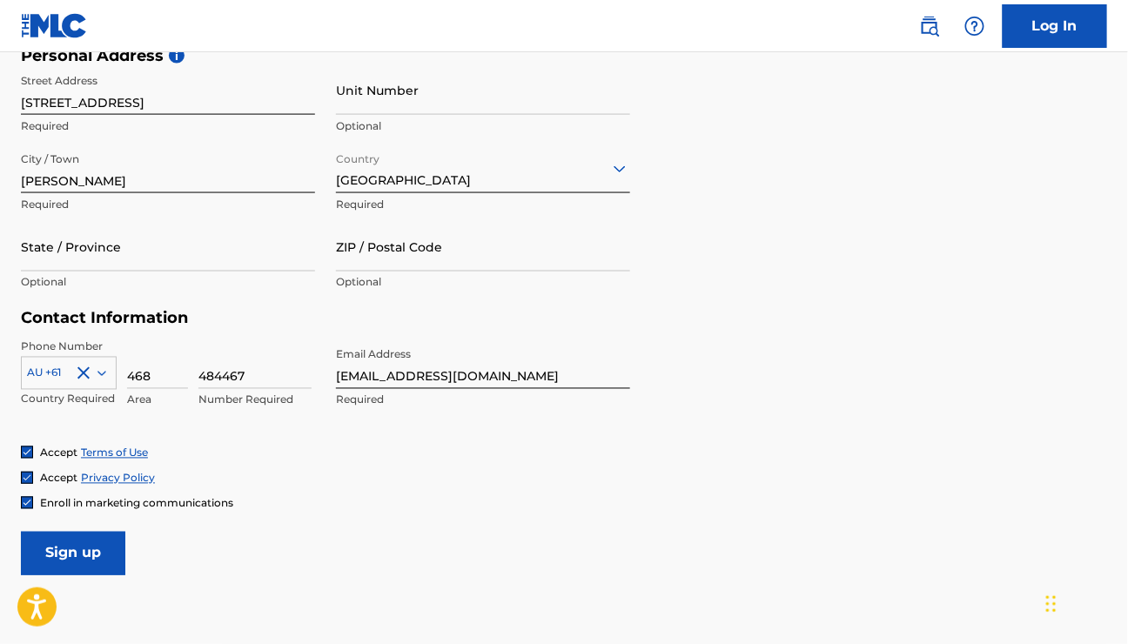
click at [99, 545] on input "Sign up" at bounding box center [73, 554] width 104 height 44
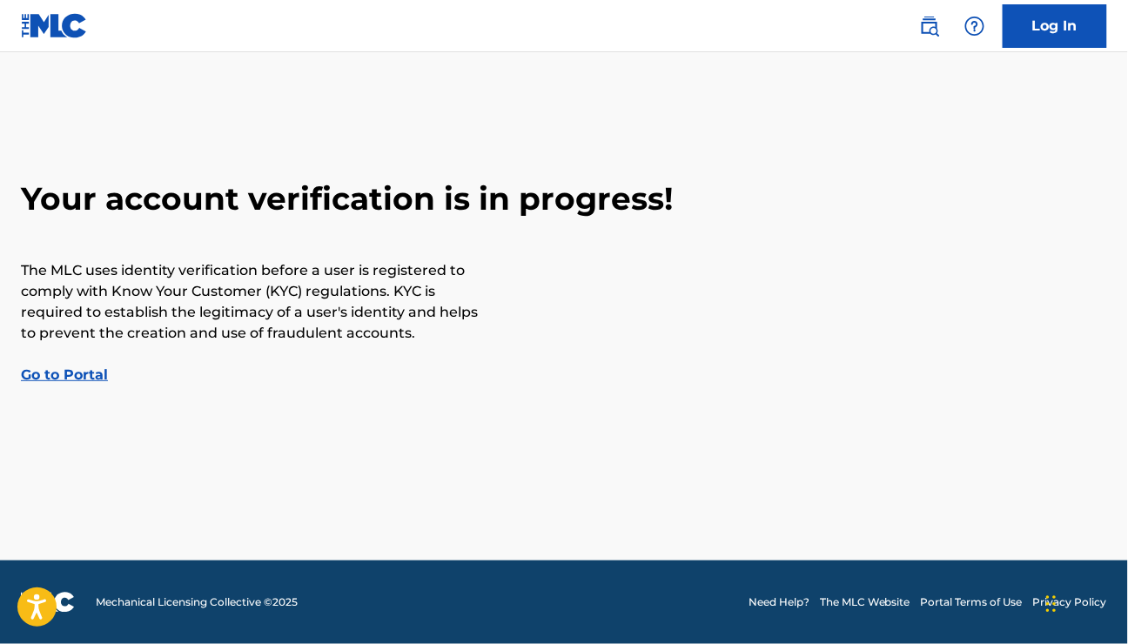
click at [54, 379] on link "Go to Portal" at bounding box center [64, 374] width 87 height 17
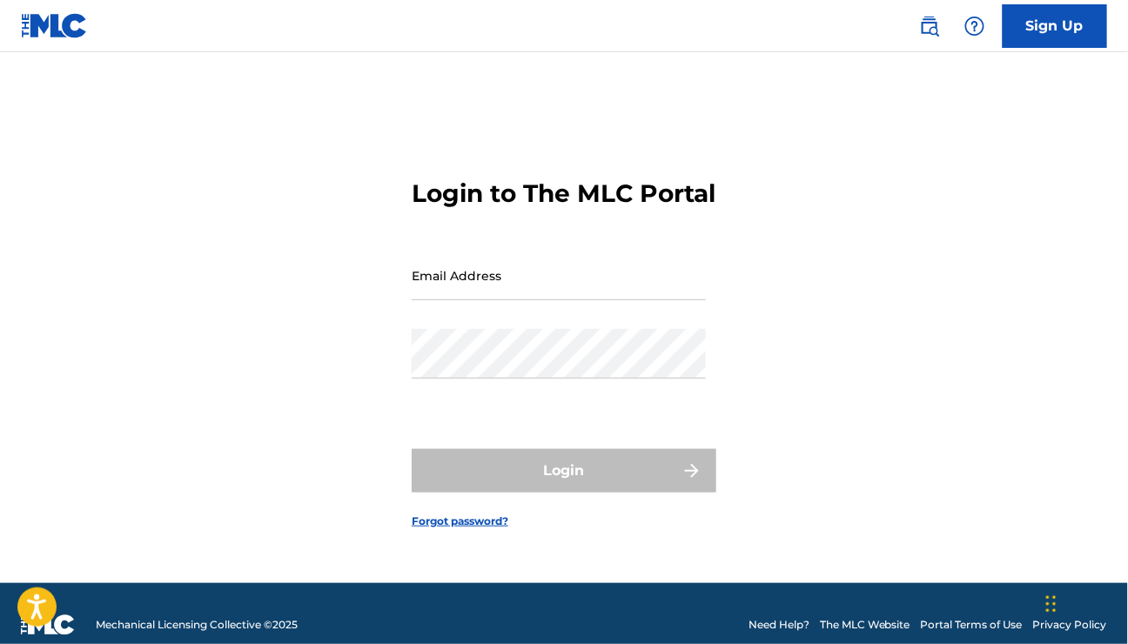
click at [506, 299] on input "Email Address" at bounding box center [559, 276] width 294 height 50
type input "petewibb@gmail.com"
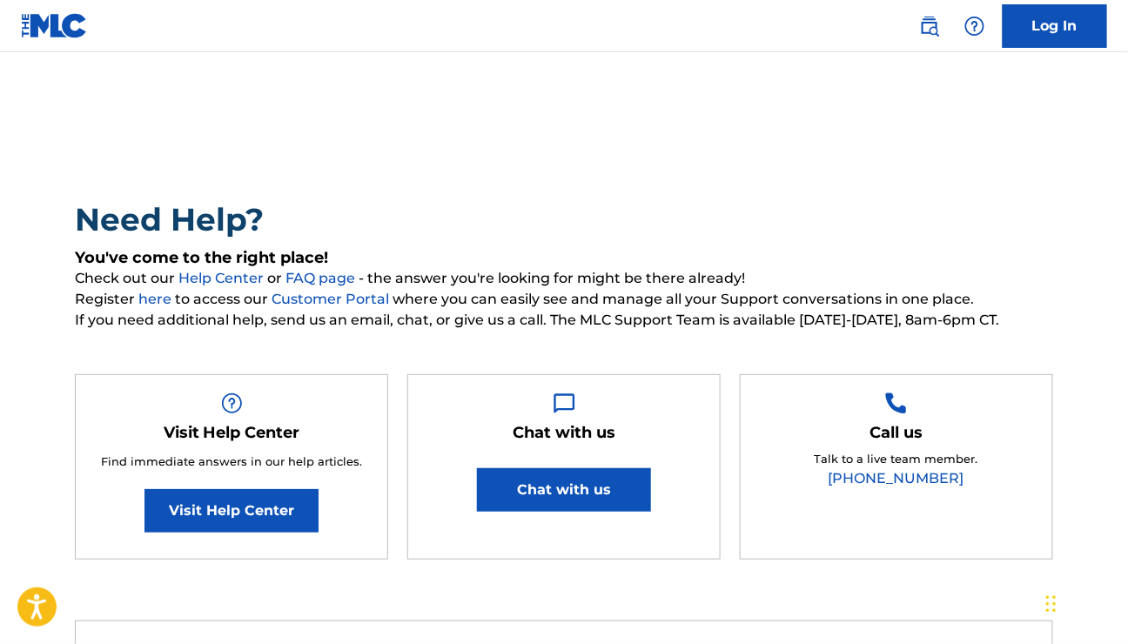
click at [70, 29] on img at bounding box center [54, 25] width 67 height 25
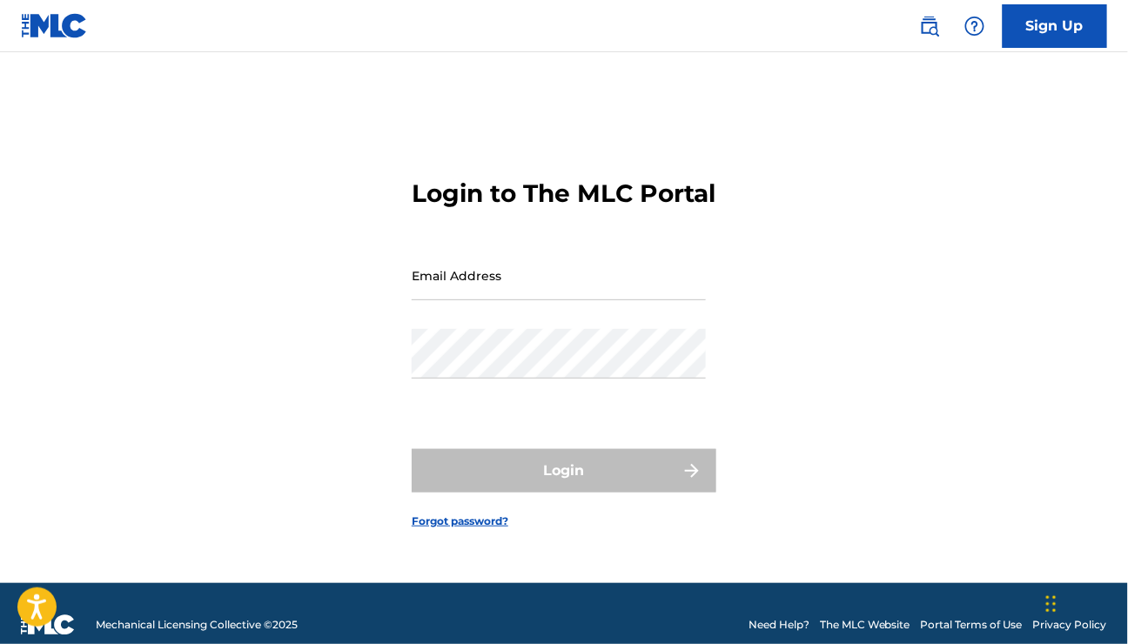
click at [45, 33] on img at bounding box center [54, 25] width 67 height 25
click at [927, 26] on img at bounding box center [929, 26] width 21 height 21
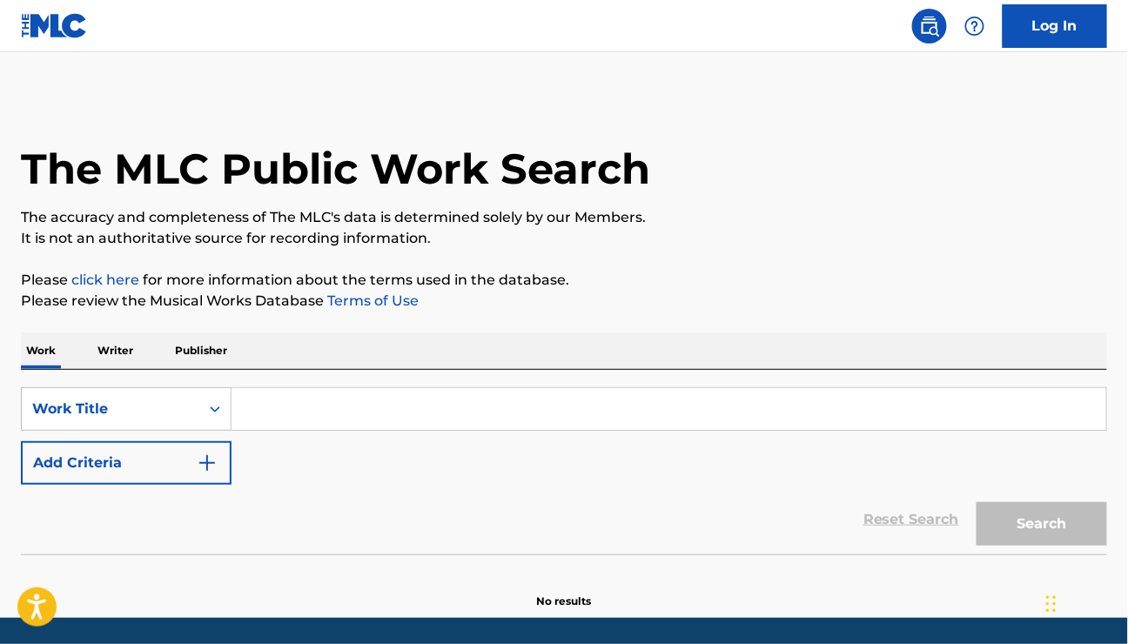
click at [126, 352] on p "Writer" at bounding box center [115, 350] width 46 height 37
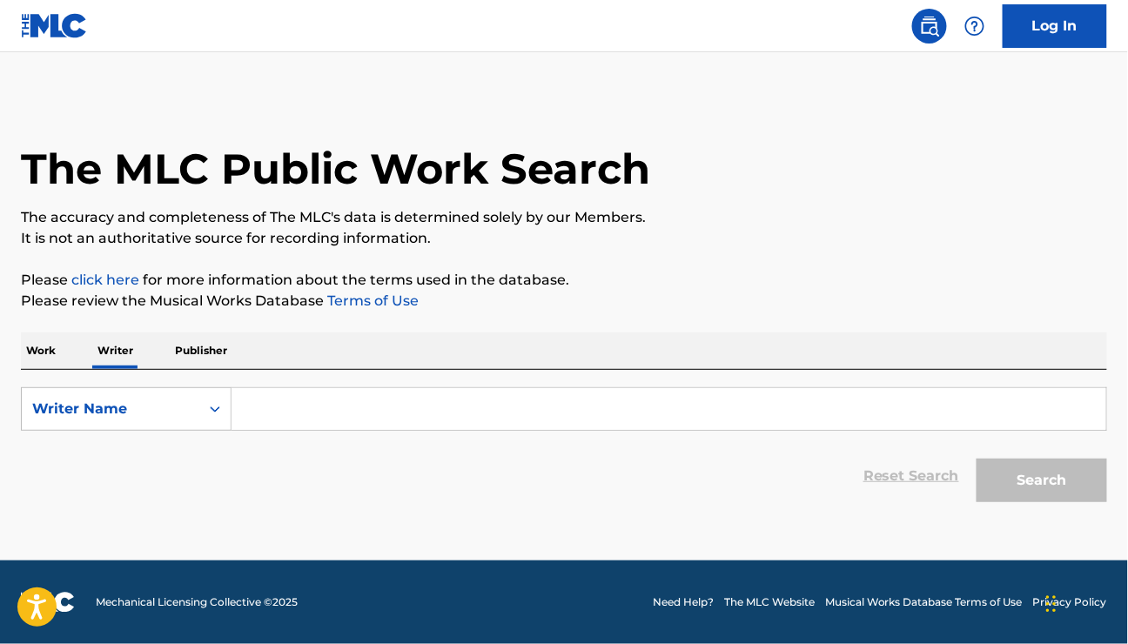
click at [337, 415] on input "Search Form" at bounding box center [669, 409] width 875 height 42
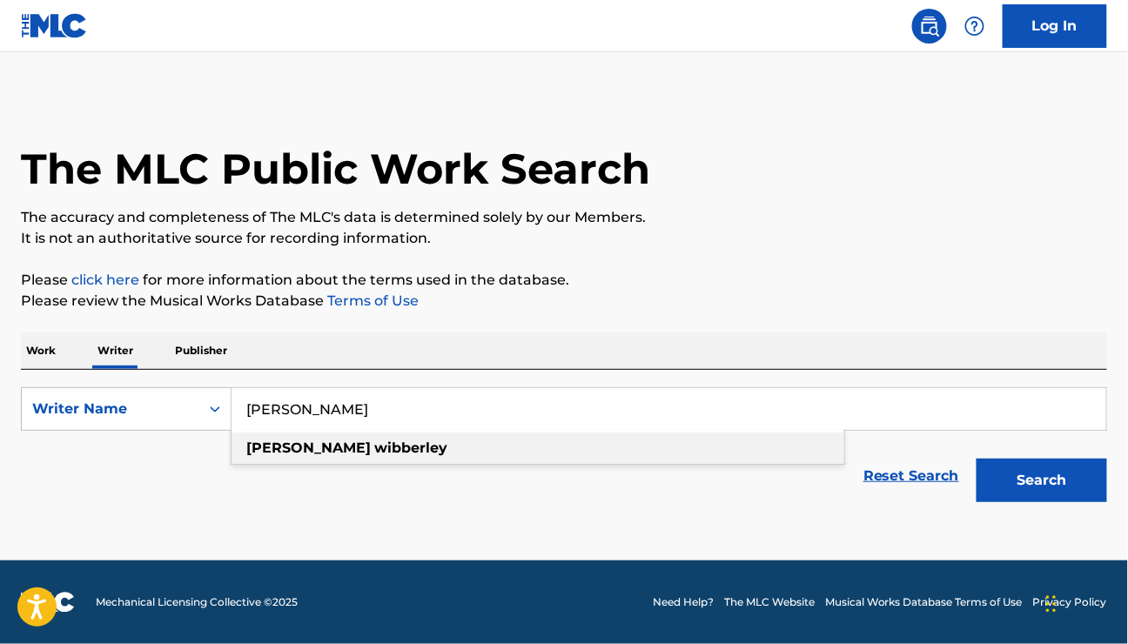
type input "[PERSON_NAME]"
click at [345, 456] on div "[PERSON_NAME]" at bounding box center [538, 448] width 613 height 31
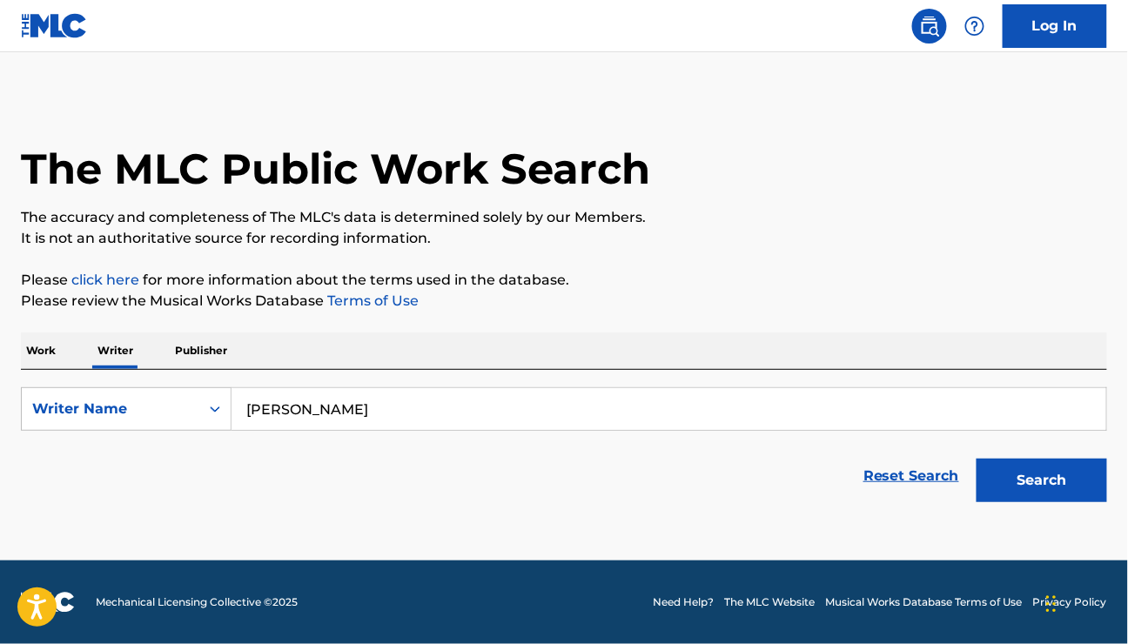
click at [1063, 480] on button "Search" at bounding box center [1041, 481] width 131 height 44
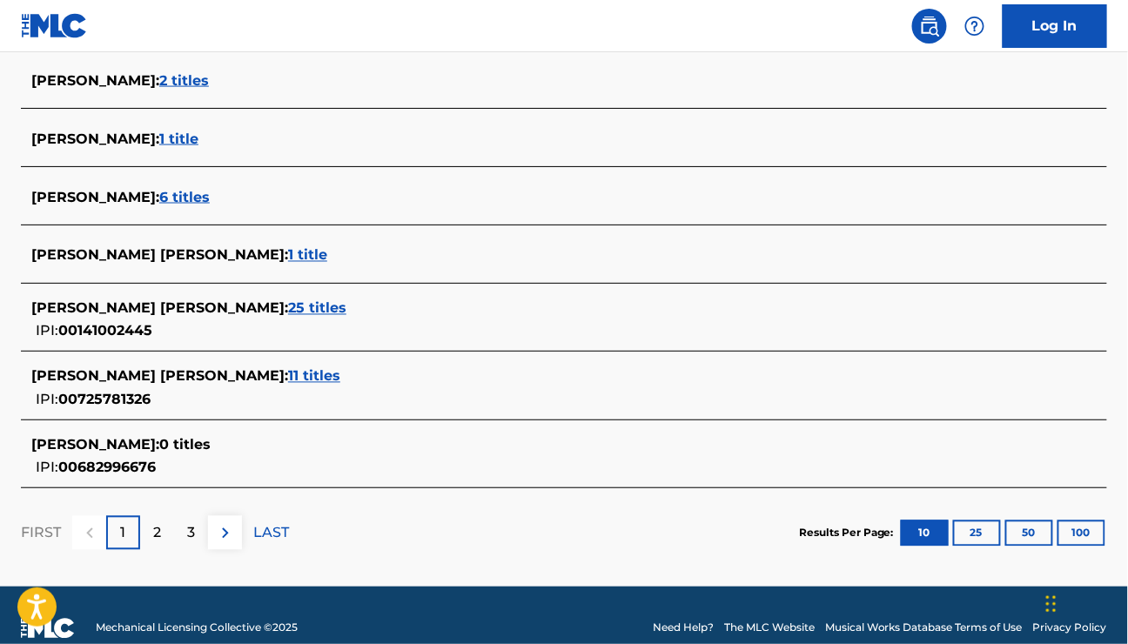
scroll to position [696, 0]
